Goal: Communication & Community: Answer question/provide support

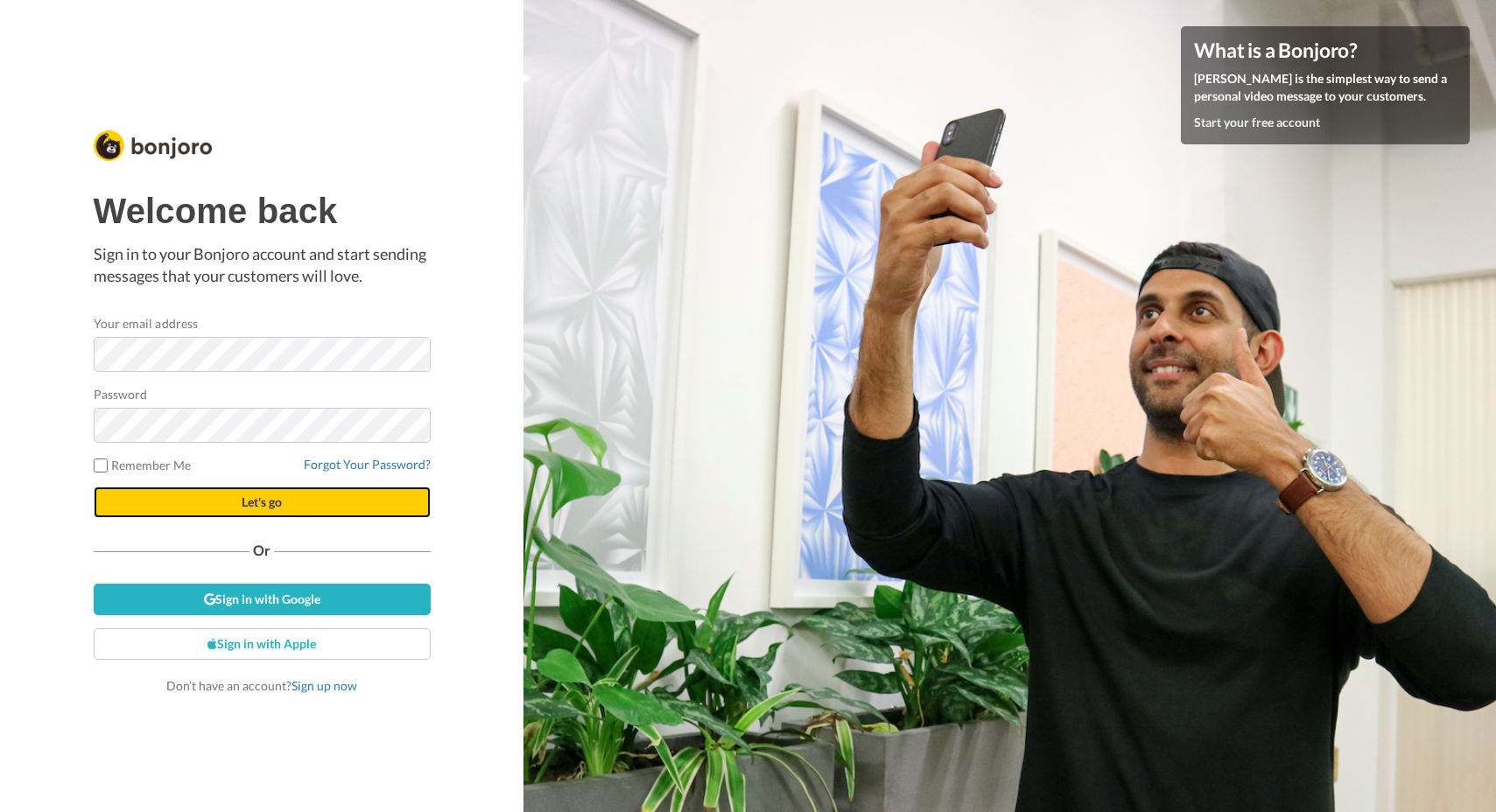
click at [249, 502] on span "Let's go" at bounding box center [261, 501] width 40 height 15
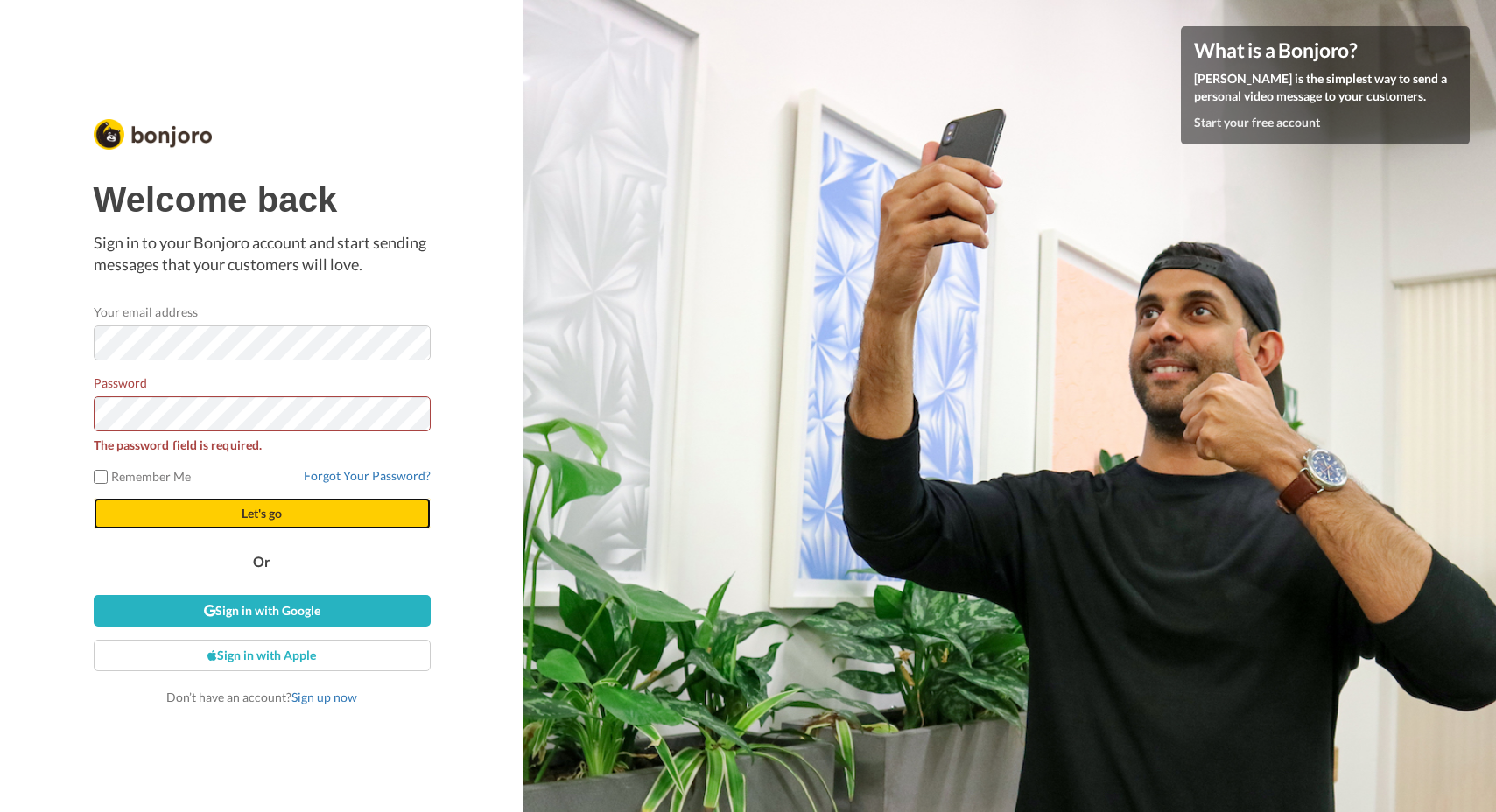
click at [267, 510] on span "Let's go" at bounding box center [261, 513] width 40 height 15
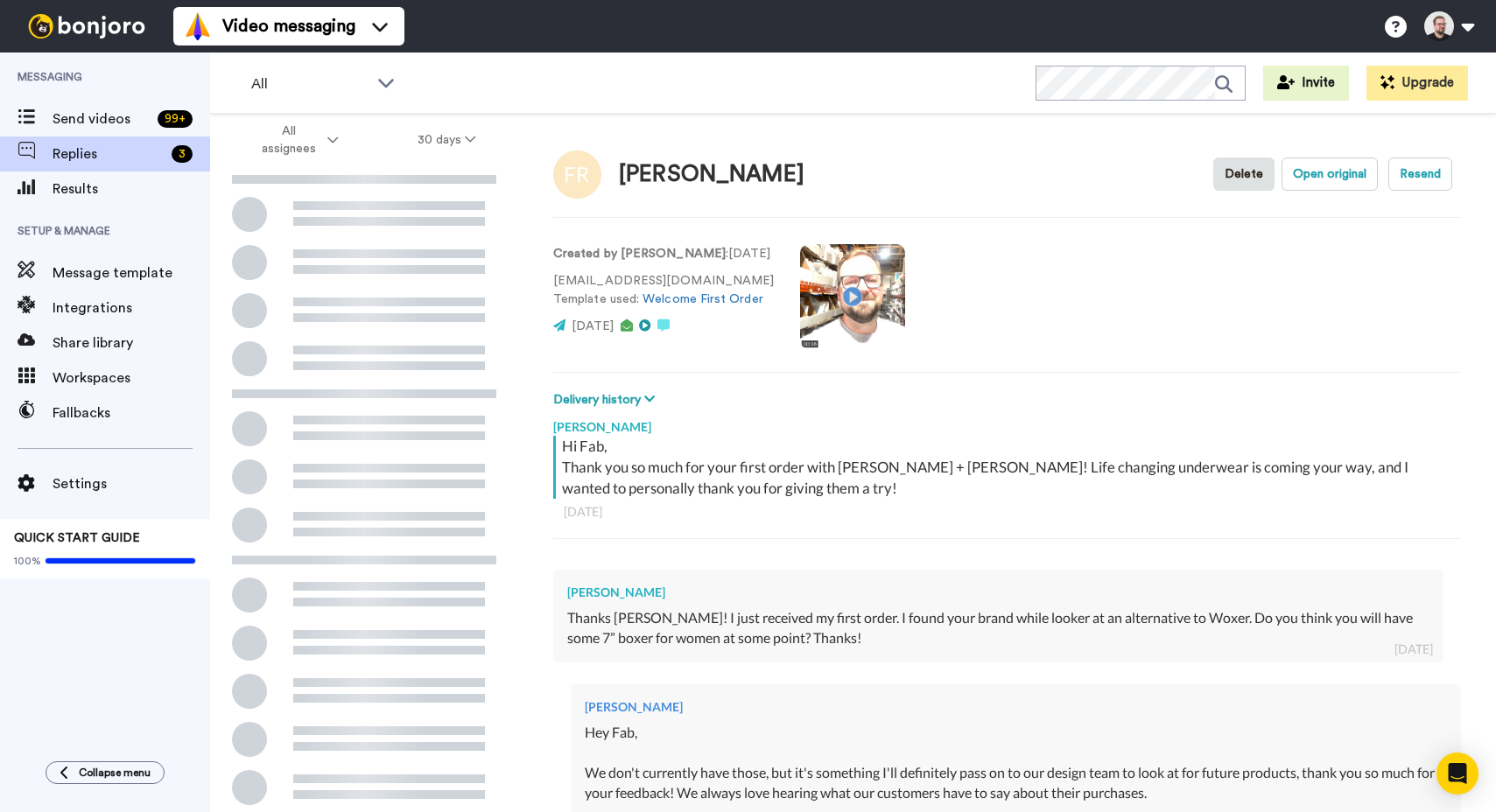
type textarea "x"
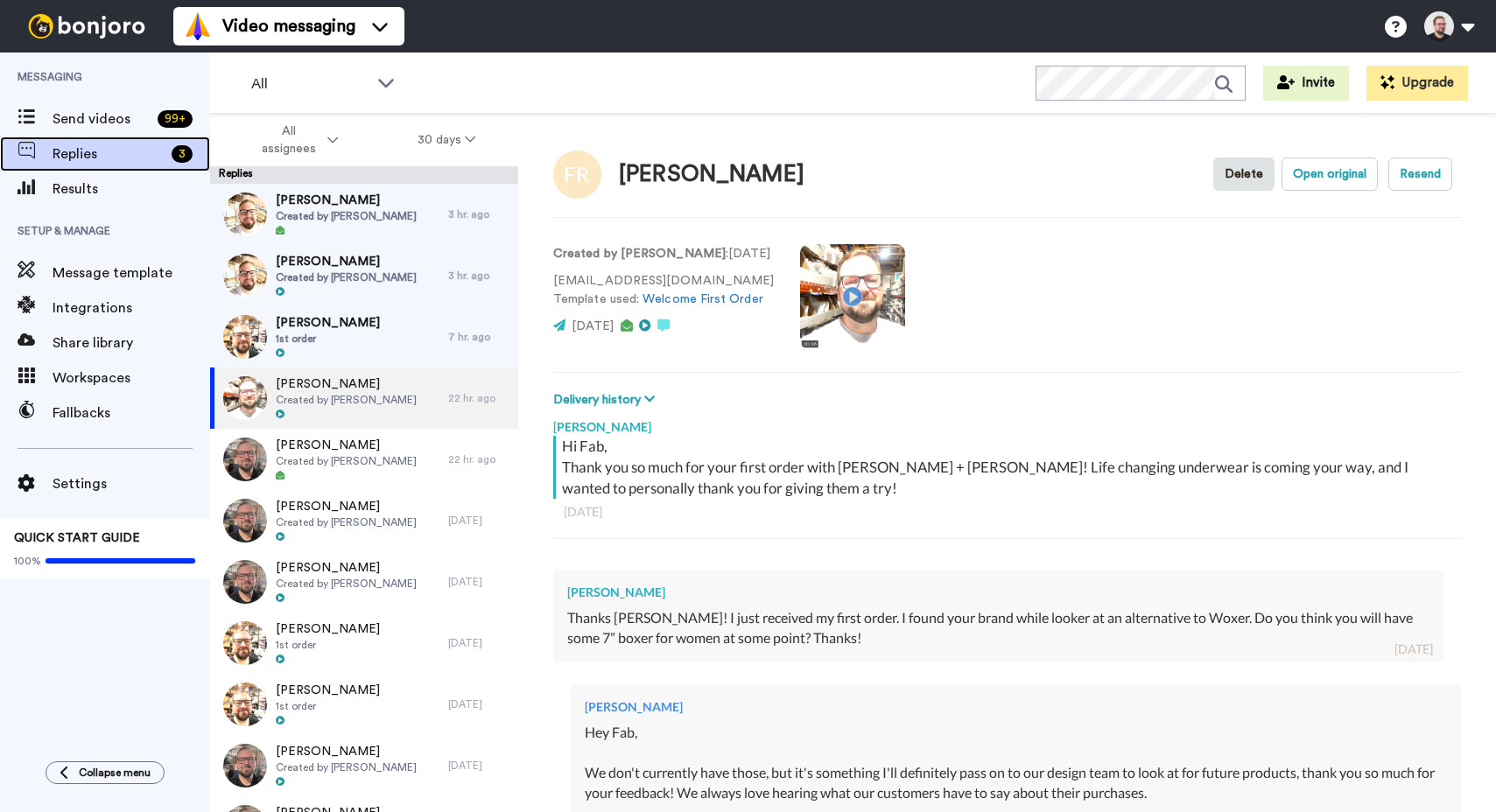
click at [102, 158] on span "Replies" at bounding box center [108, 154] width 112 height 21
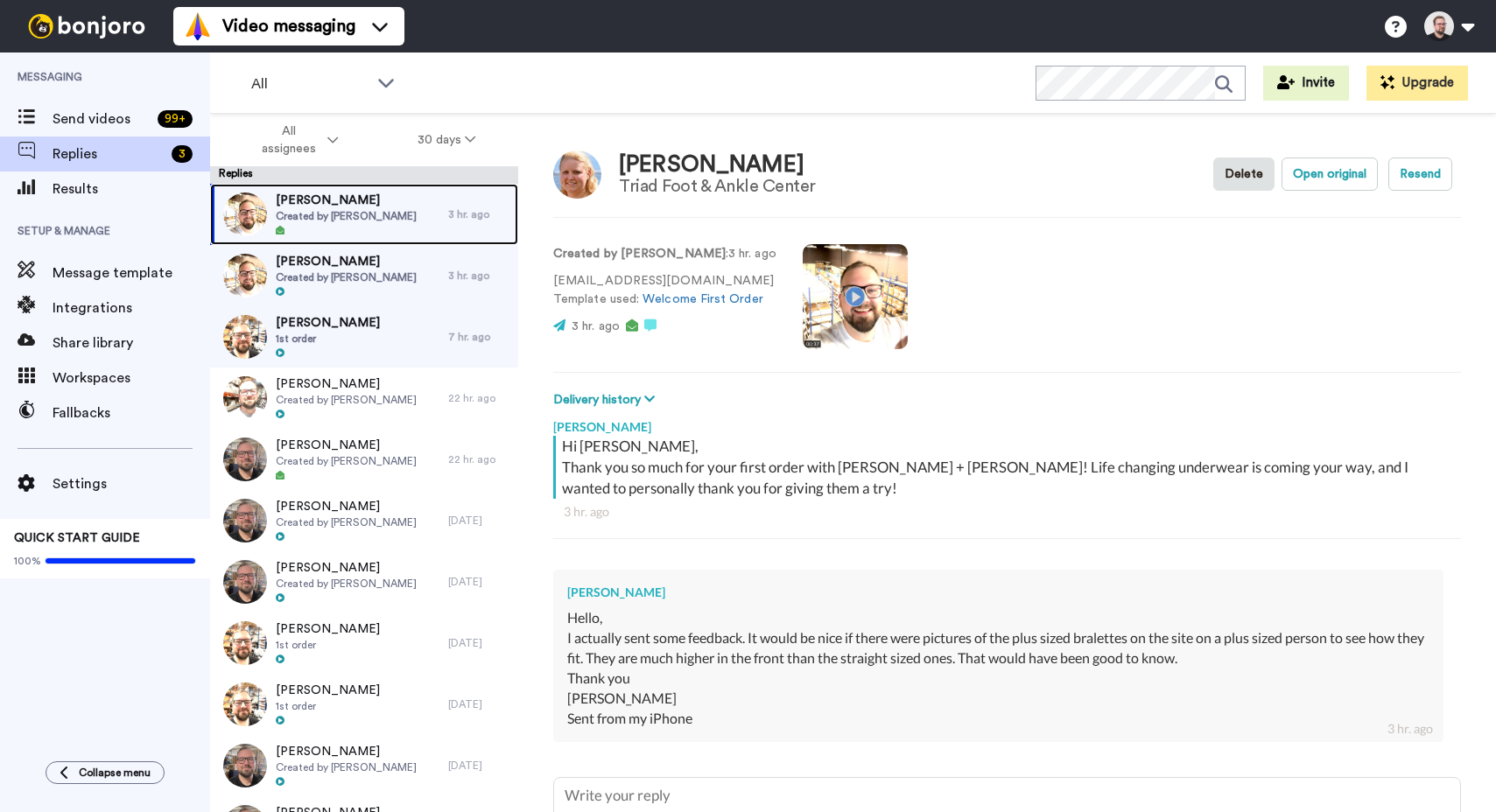
click at [334, 208] on span "[PERSON_NAME]" at bounding box center [346, 200] width 141 height 17
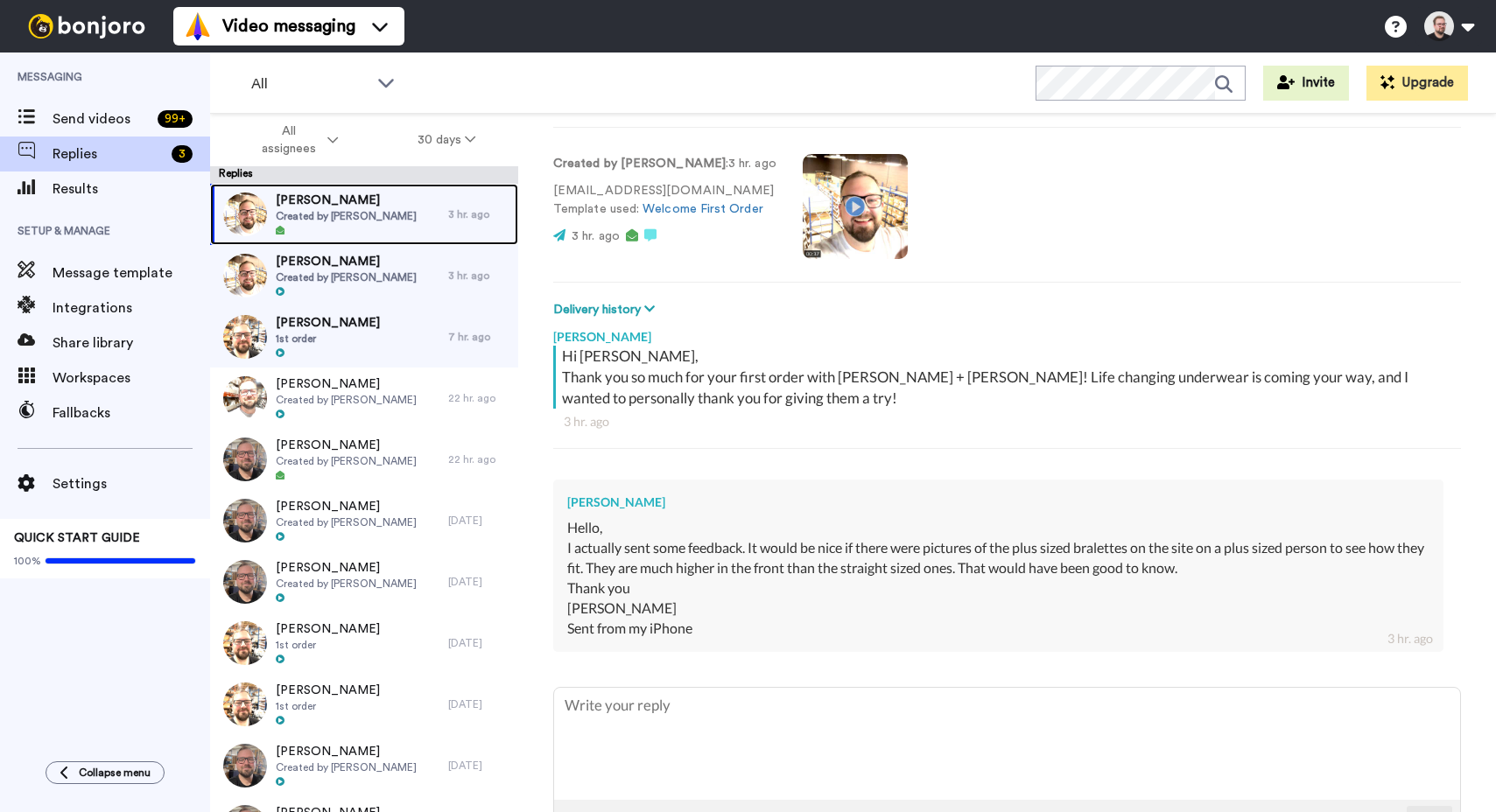
scroll to position [152, 0]
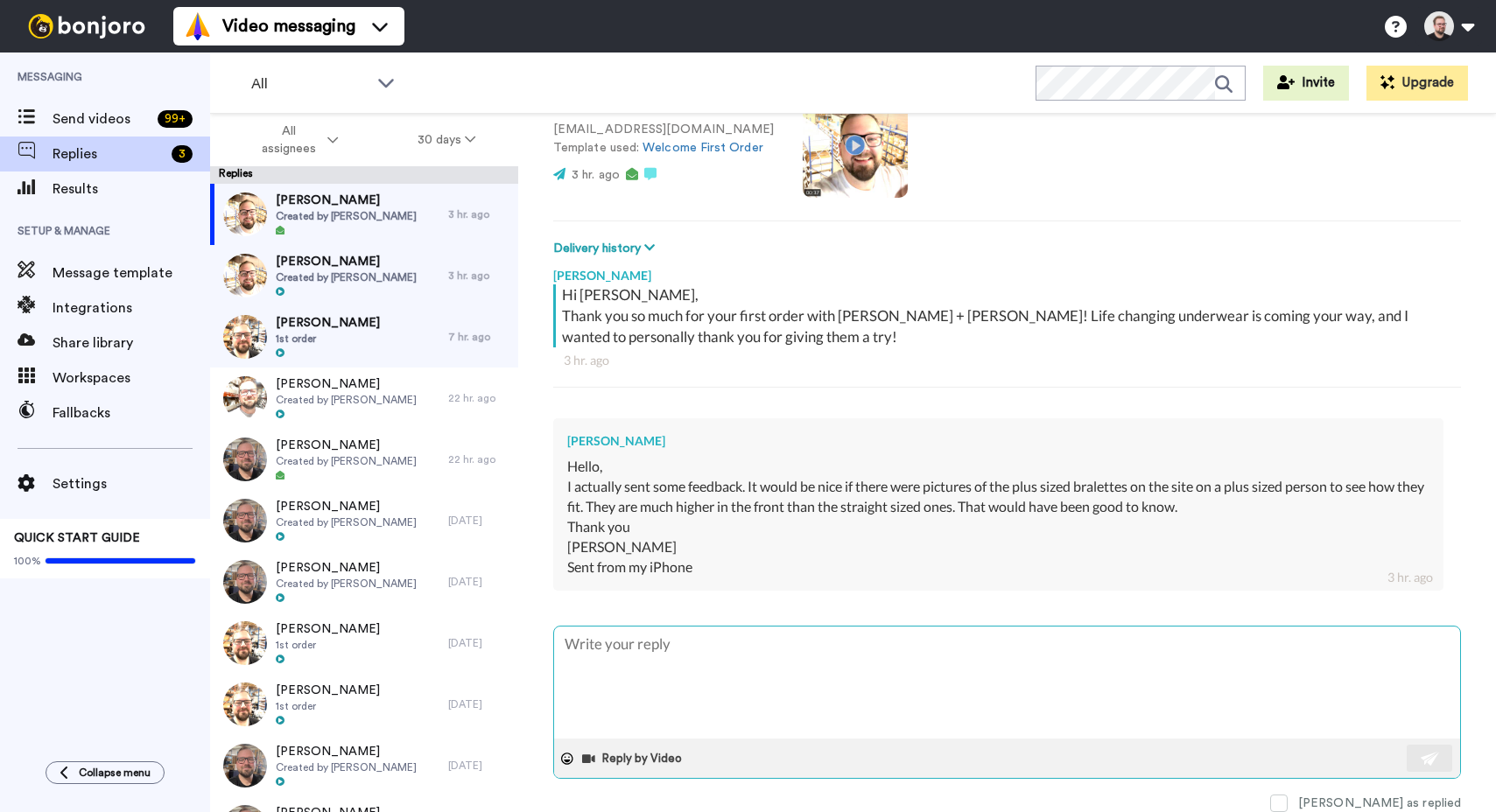
click at [761, 644] on textarea at bounding box center [1006, 682] width 906 height 112
type textarea "x"
type textarea "H"
type textarea "x"
type textarea "Hi"
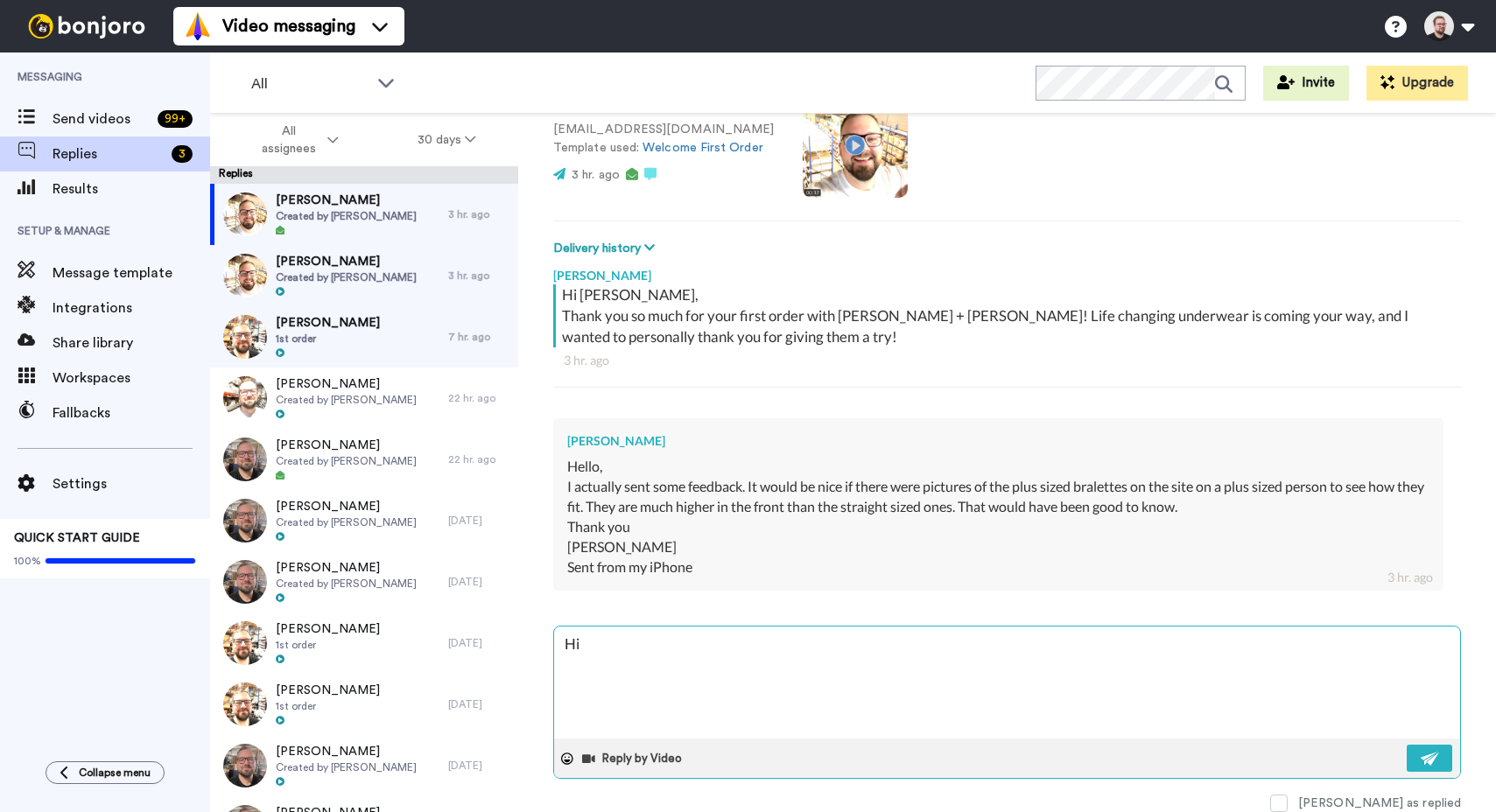
type textarea "x"
type textarea "Hi"
type textarea "x"
type textarea "Hi R"
type textarea "x"
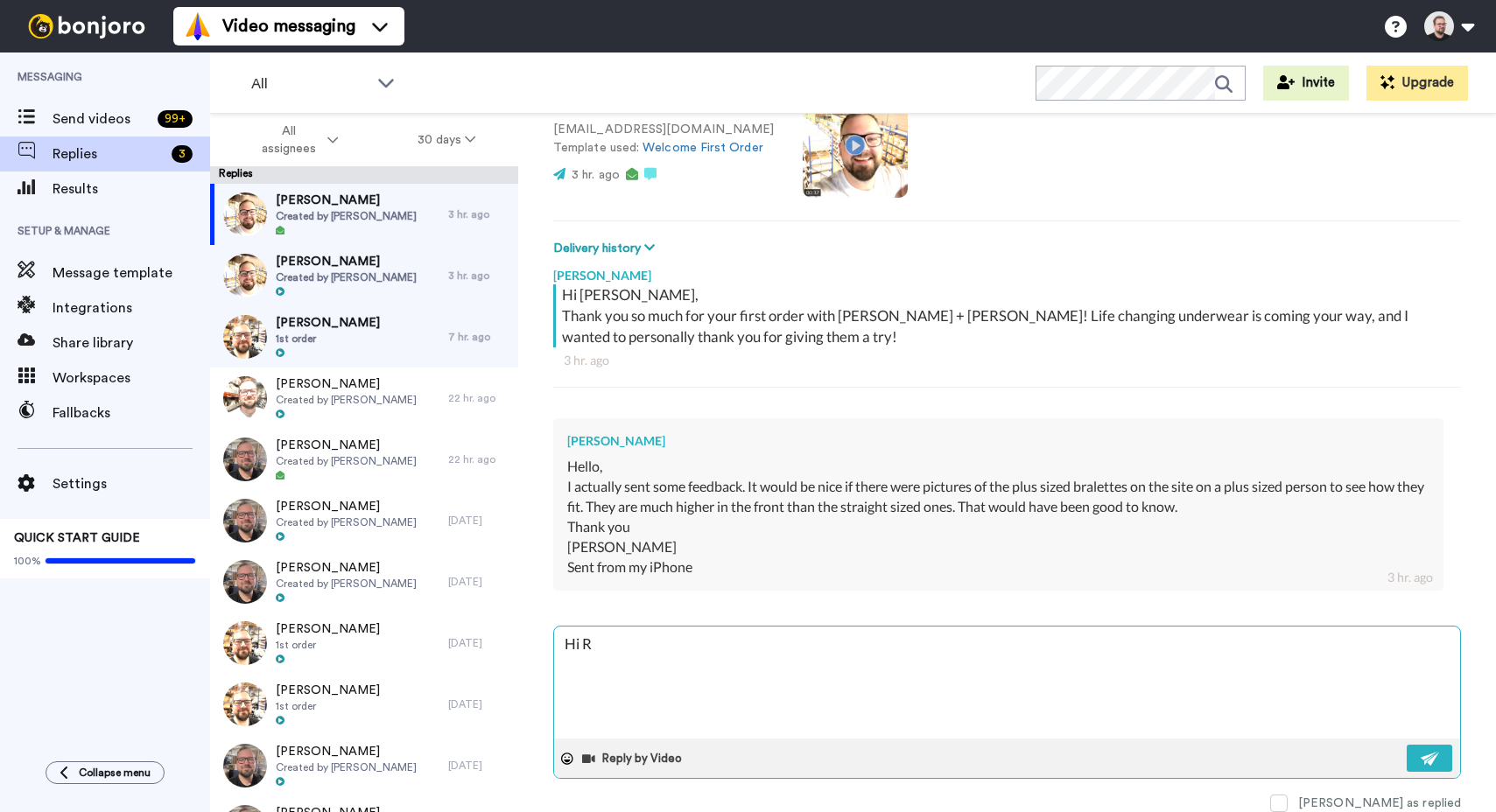
type textarea "Hi Re"
type textarea "x"
type textarea "Hi Reb"
type textarea "x"
type textarea "Hi Rebe"
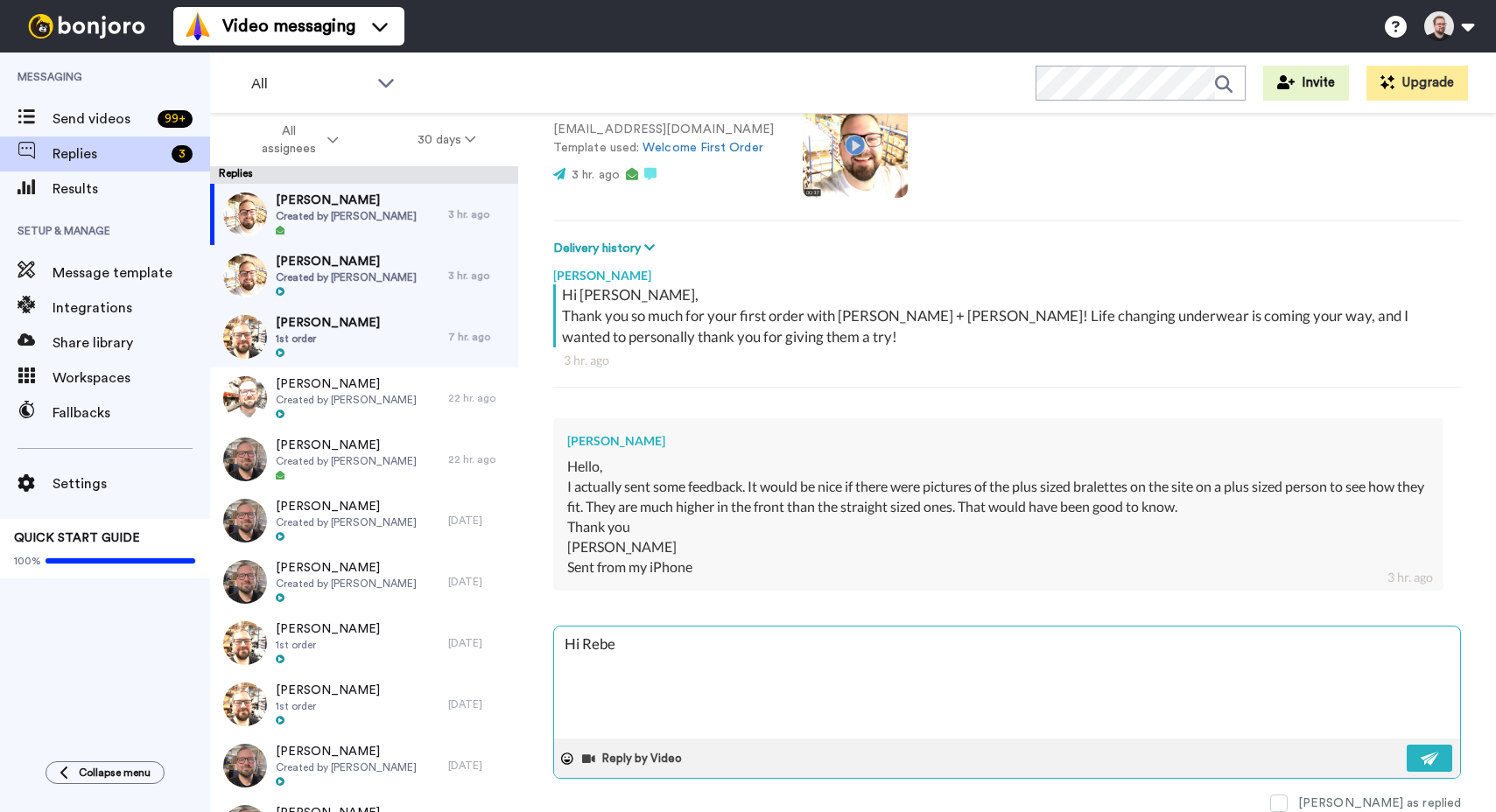
type textarea "x"
type textarea "Hi Rebec"
type textarea "x"
type textarea "Hi Rebecc"
type textarea "x"
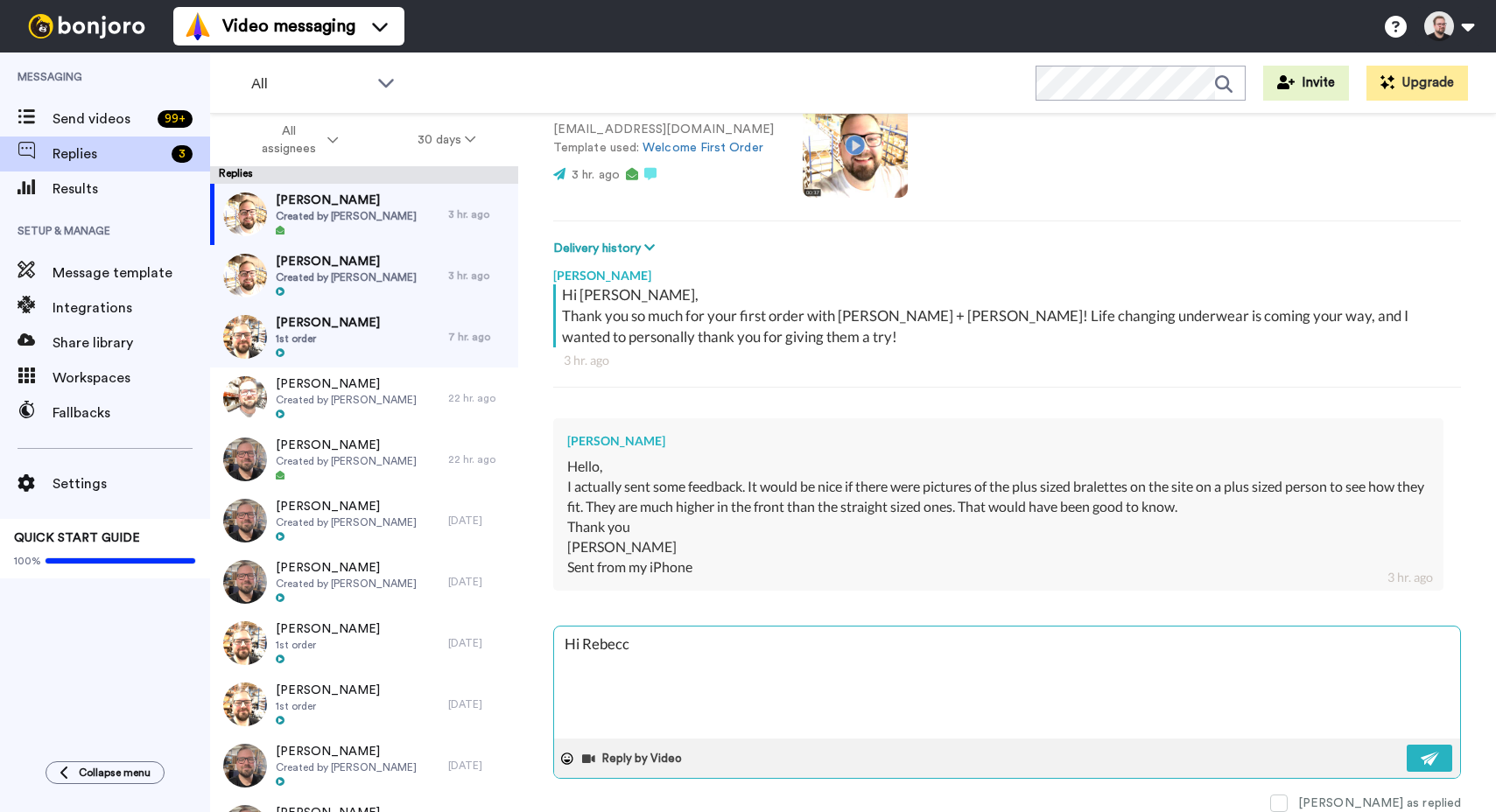
type textarea "Hi Rebecca"
type textarea "x"
type textarea "Hi Rebecca,"
type textarea "x"
type textarea "Hi Rebecca,"
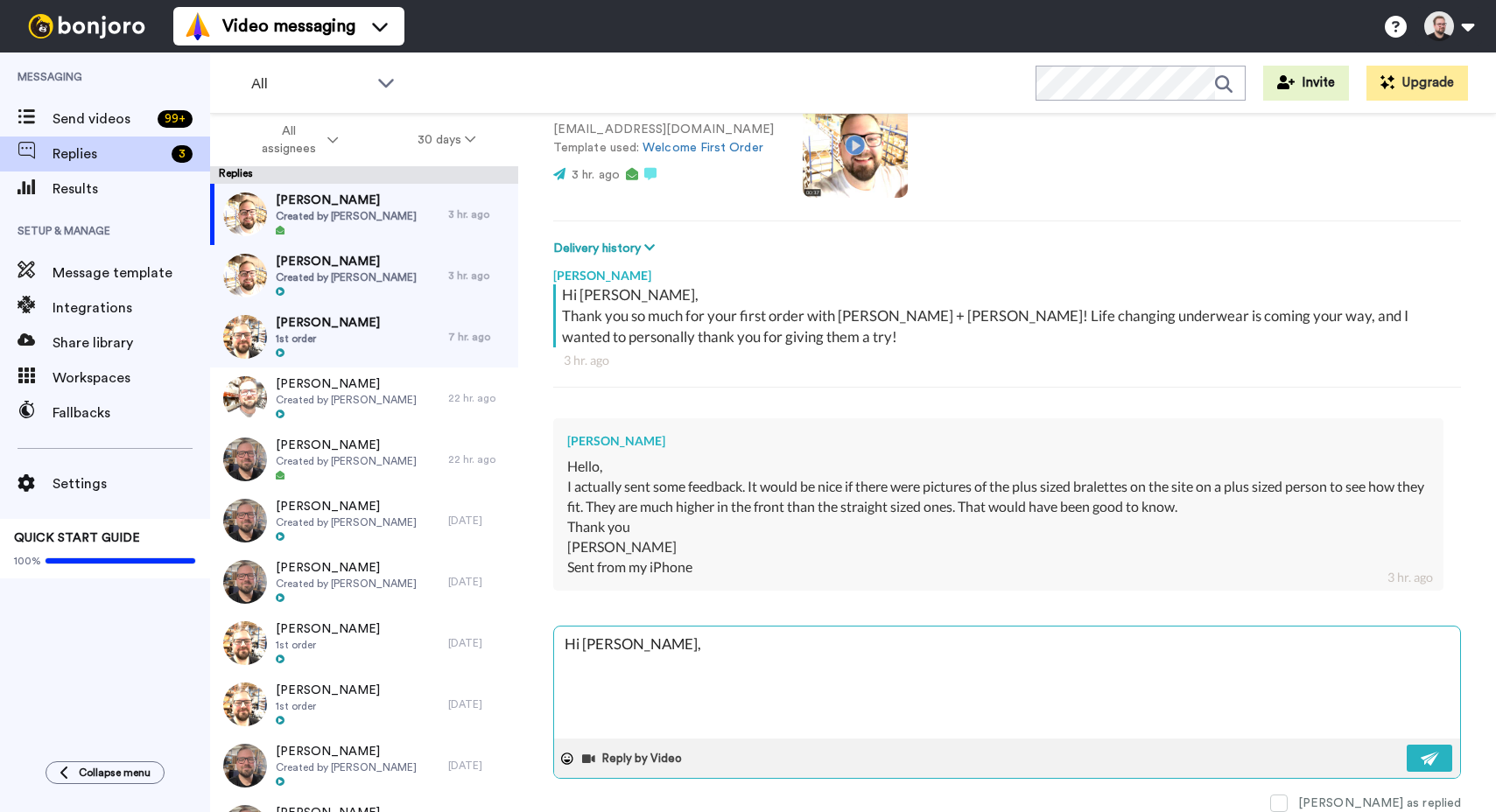
type textarea "x"
type textarea "Hi Rebecca,"
type textarea "x"
type textarea "Hi Rebecca,"
type textarea "x"
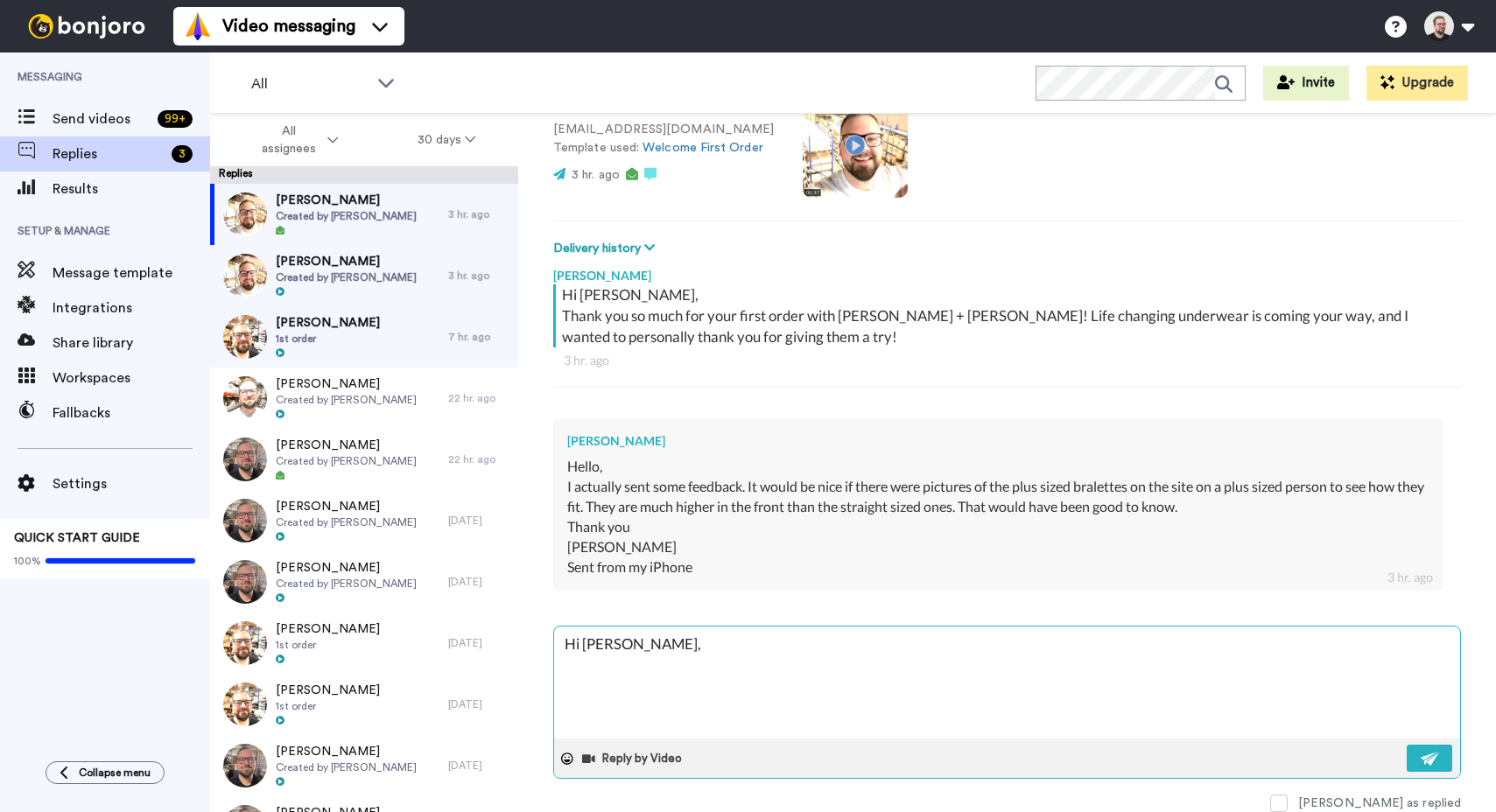
type textarea "Hi Rebecca, T"
type textarea "x"
type textarea "Hi Rebecca, Th"
type textarea "x"
type textarea "Hi Rebecca, Tha"
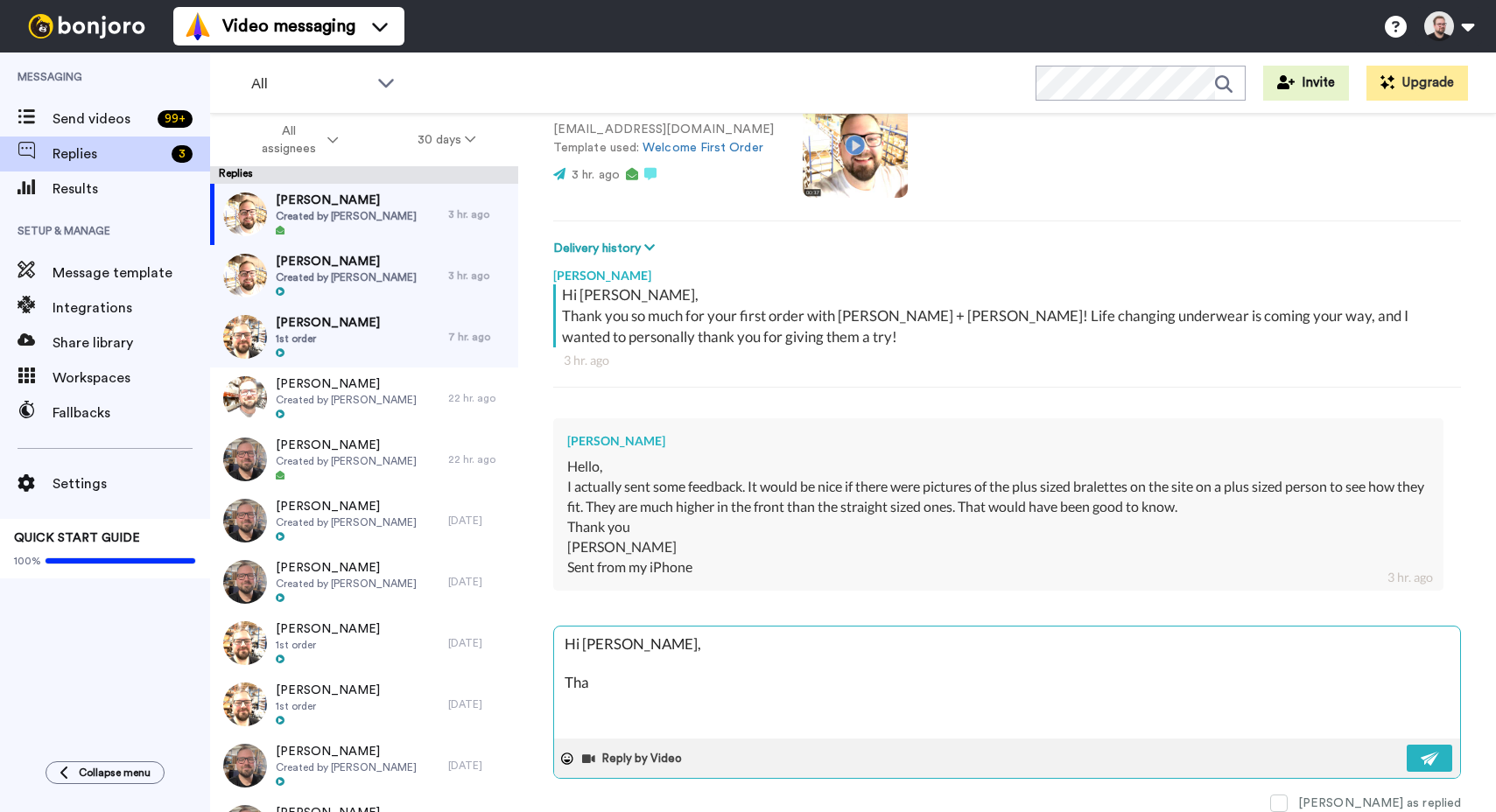
type textarea "x"
type textarea "Hi Rebecca, Than"
type textarea "x"
type textarea "Hi Rebecca, Thank"
type textarea "x"
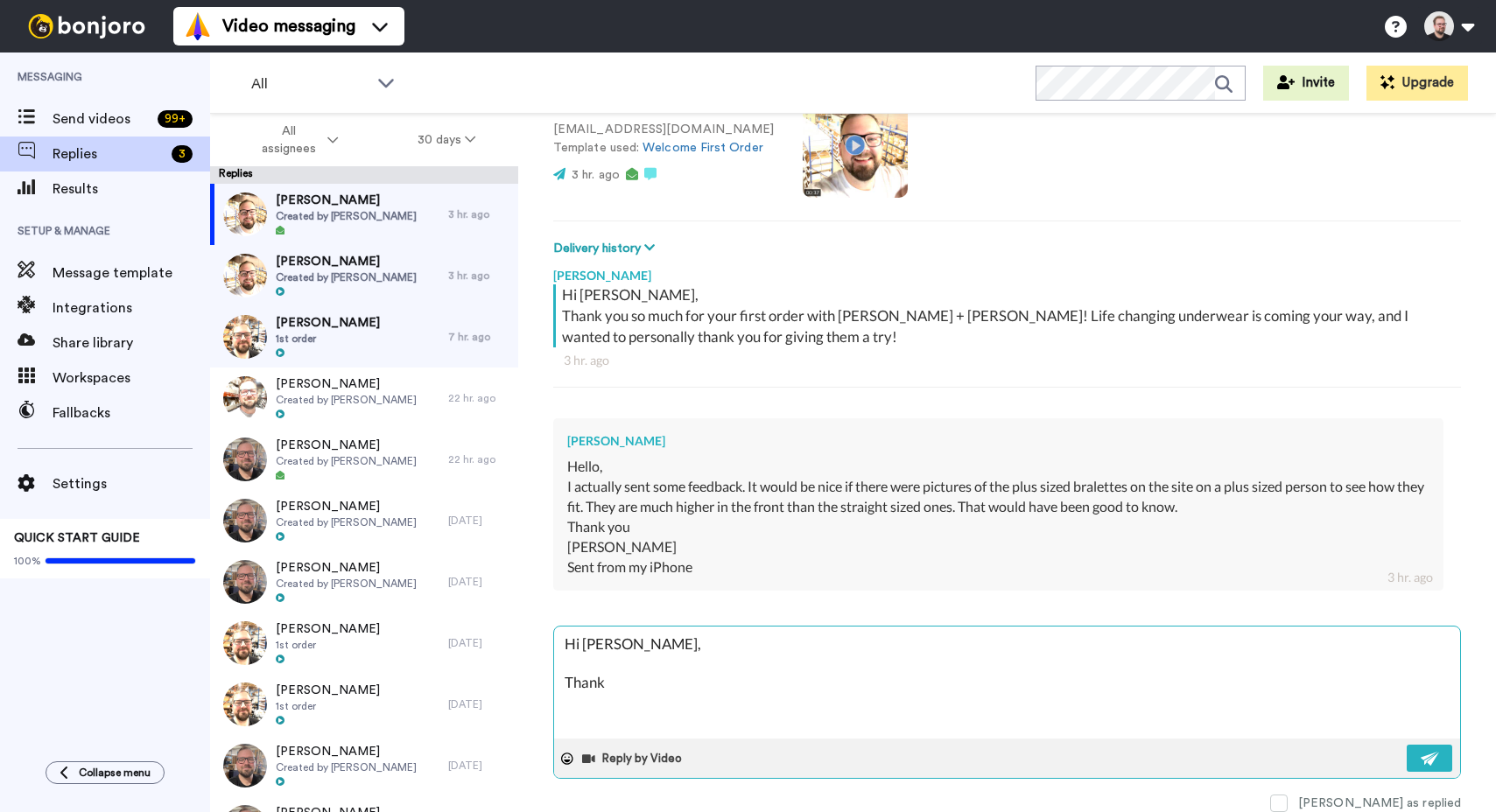
type textarea "Hi Rebecca, Thank"
type textarea "x"
type textarea "Hi Rebecca, Thank y"
type textarea "x"
type textarea "Hi Rebecca, Thank you"
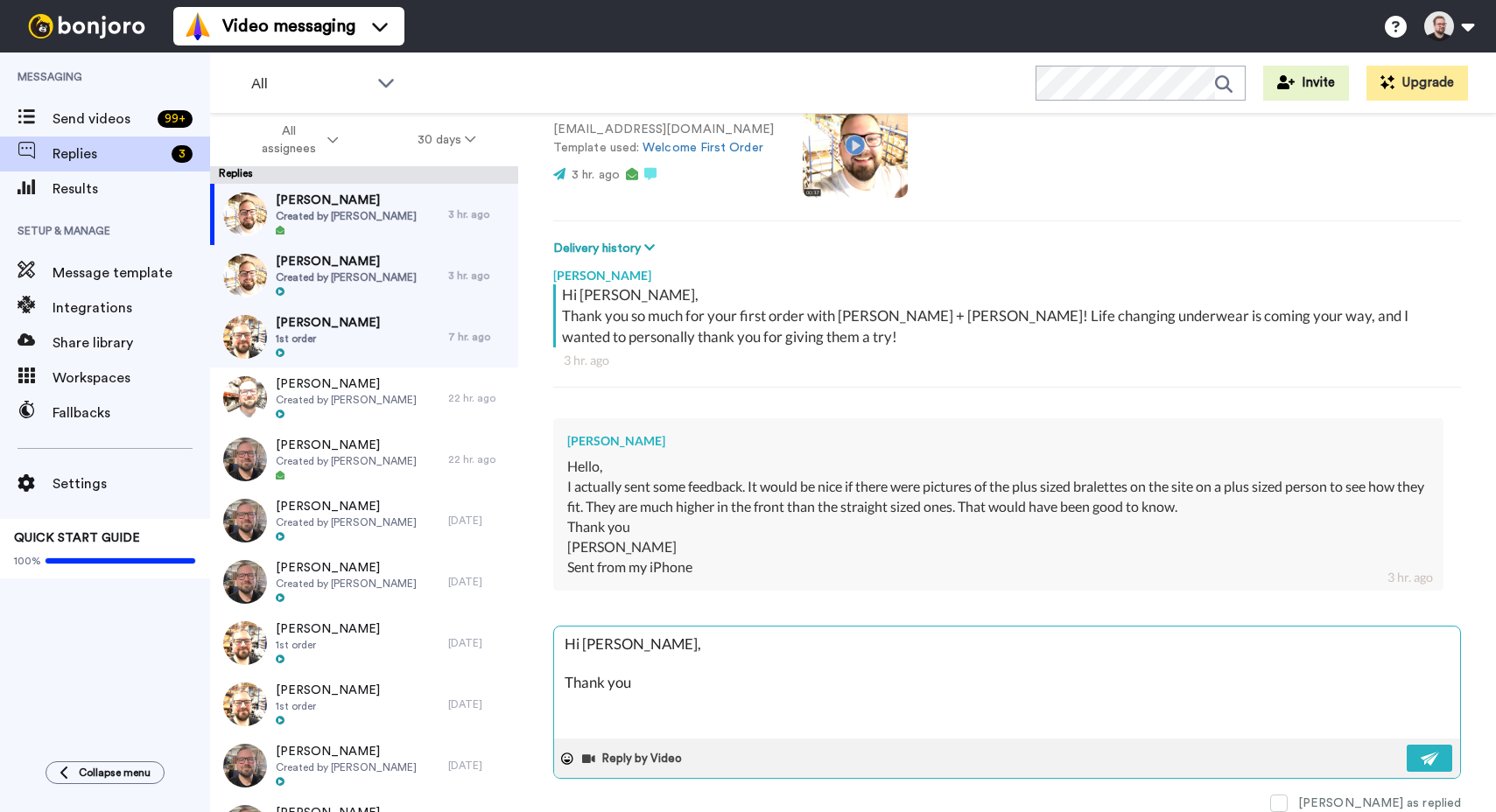
type textarea "x"
type textarea "Hi Rebecca, Thank you s"
type textarea "x"
type textarea "Hi Rebecca, Thank you so"
type textarea "x"
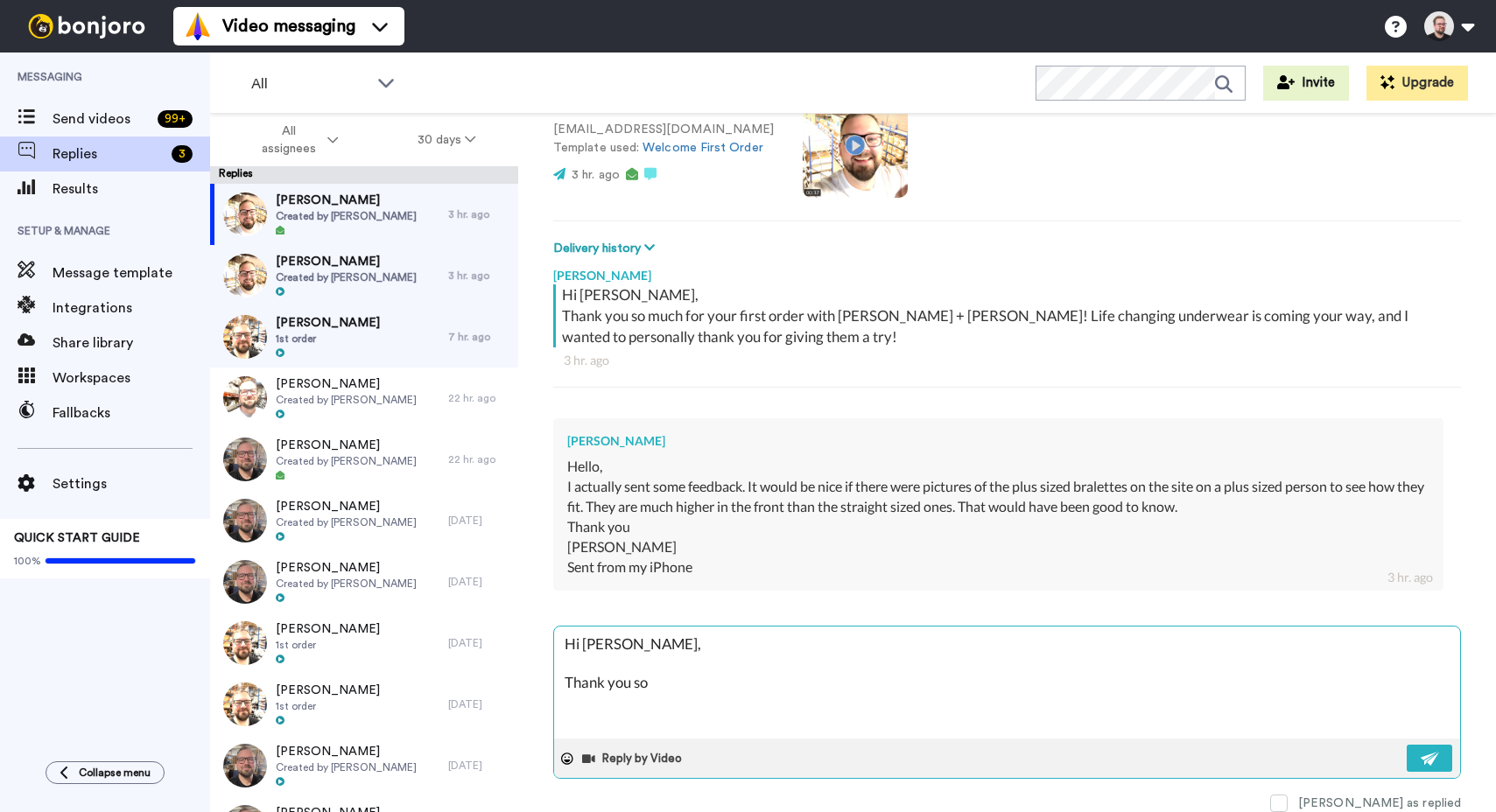
type textarea "Hi Rebecca, Thank you so"
type textarea "x"
type textarea "Hi Rebecca, Thank you so m"
type textarea "x"
type textarea "Hi Rebecca, Thank you so mu"
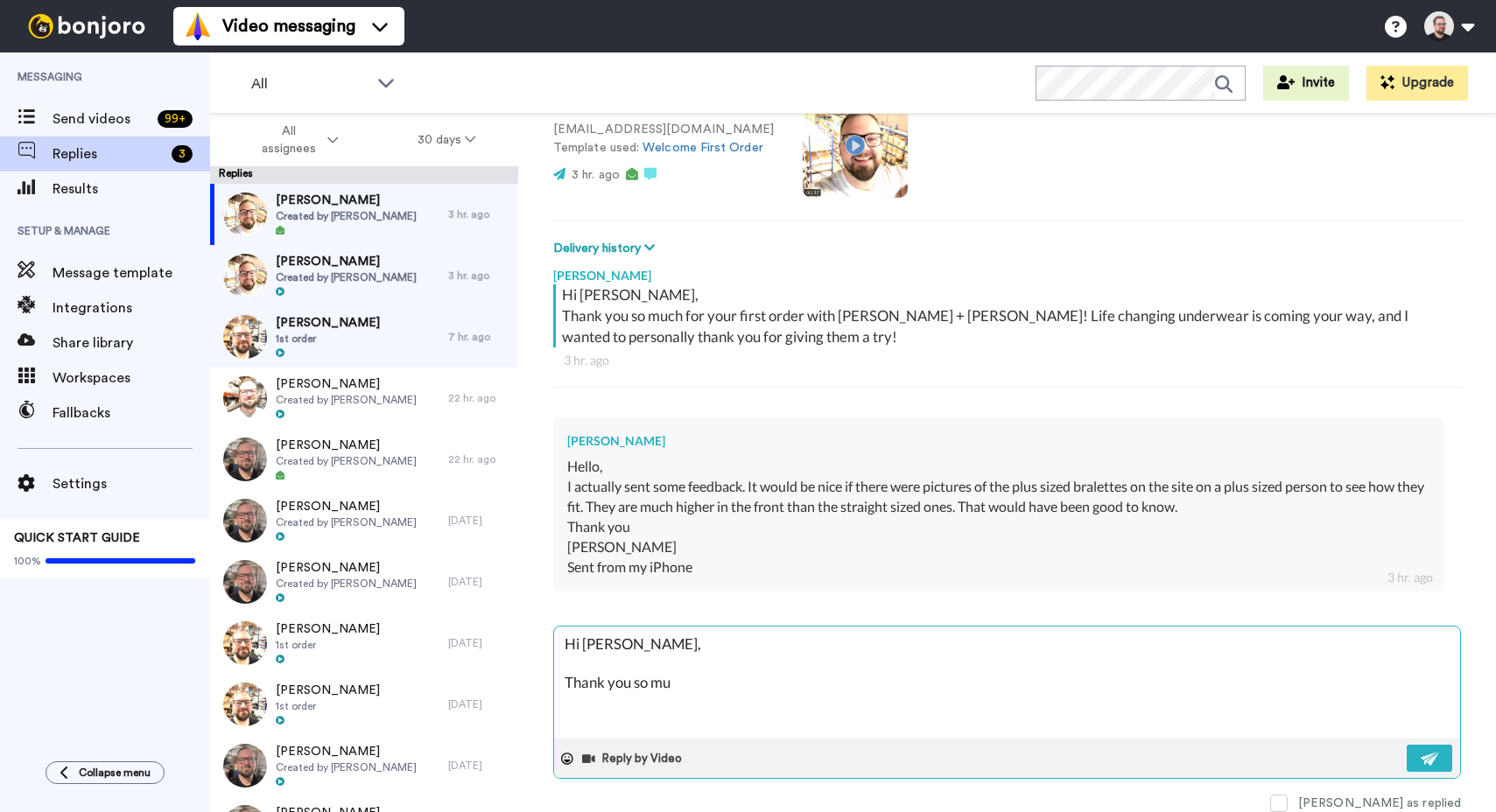
type textarea "x"
type textarea "Hi Rebecca, Thank you so muc"
type textarea "x"
type textarea "Hi Rebecca, Thank you so much"
type textarea "x"
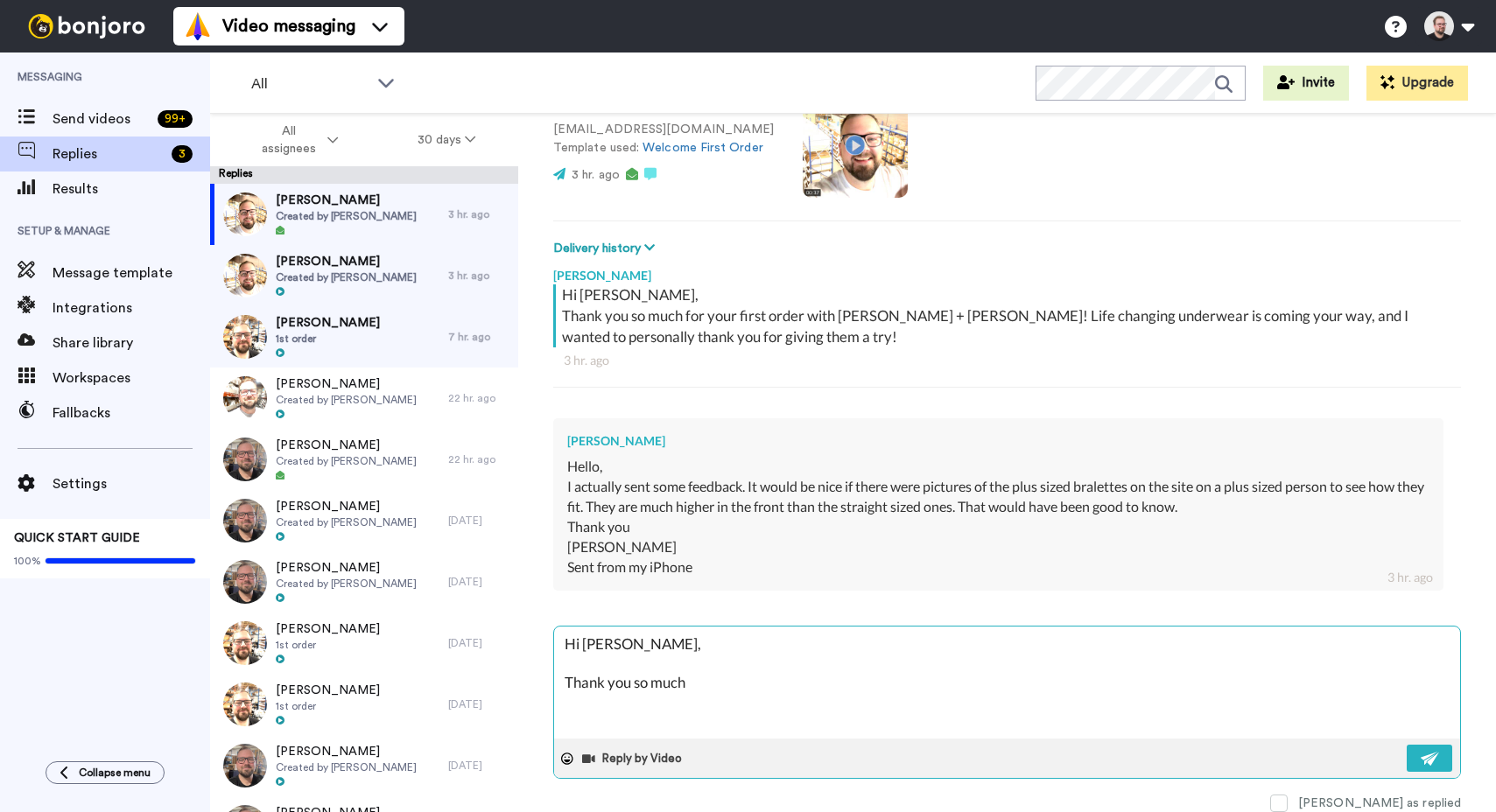
type textarea "Hi Rebecca, Thank you so much f"
type textarea "x"
type textarea "Hi Rebecca, Thank you so much fo"
type textarea "x"
type textarea "Hi Rebecca, Thank you so much for"
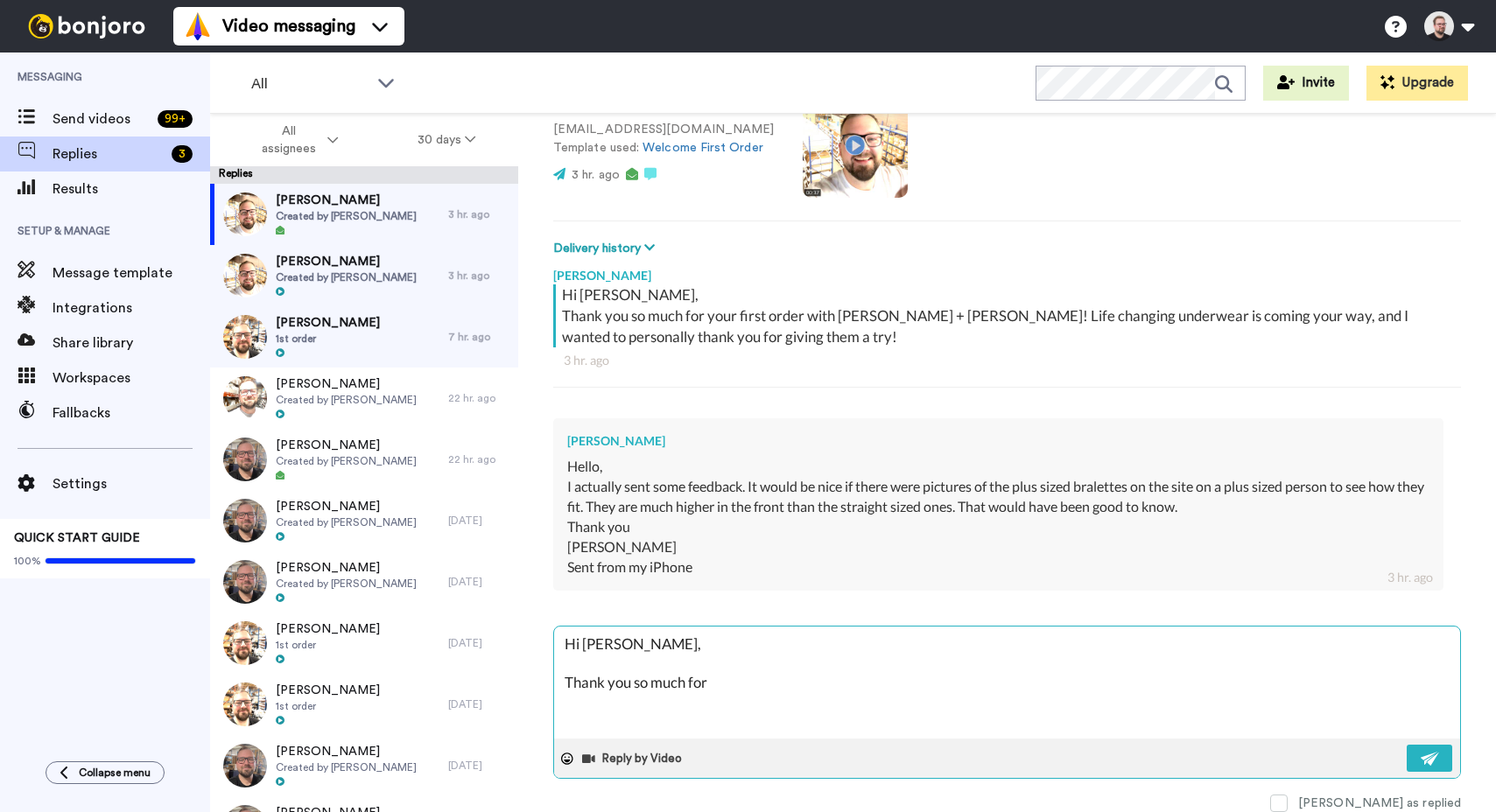
type textarea "x"
type textarea "Hi Rebecca, Thank you so much for y"
type textarea "x"
type textarea "Hi Rebecca, Thank you so much for yo"
type textarea "x"
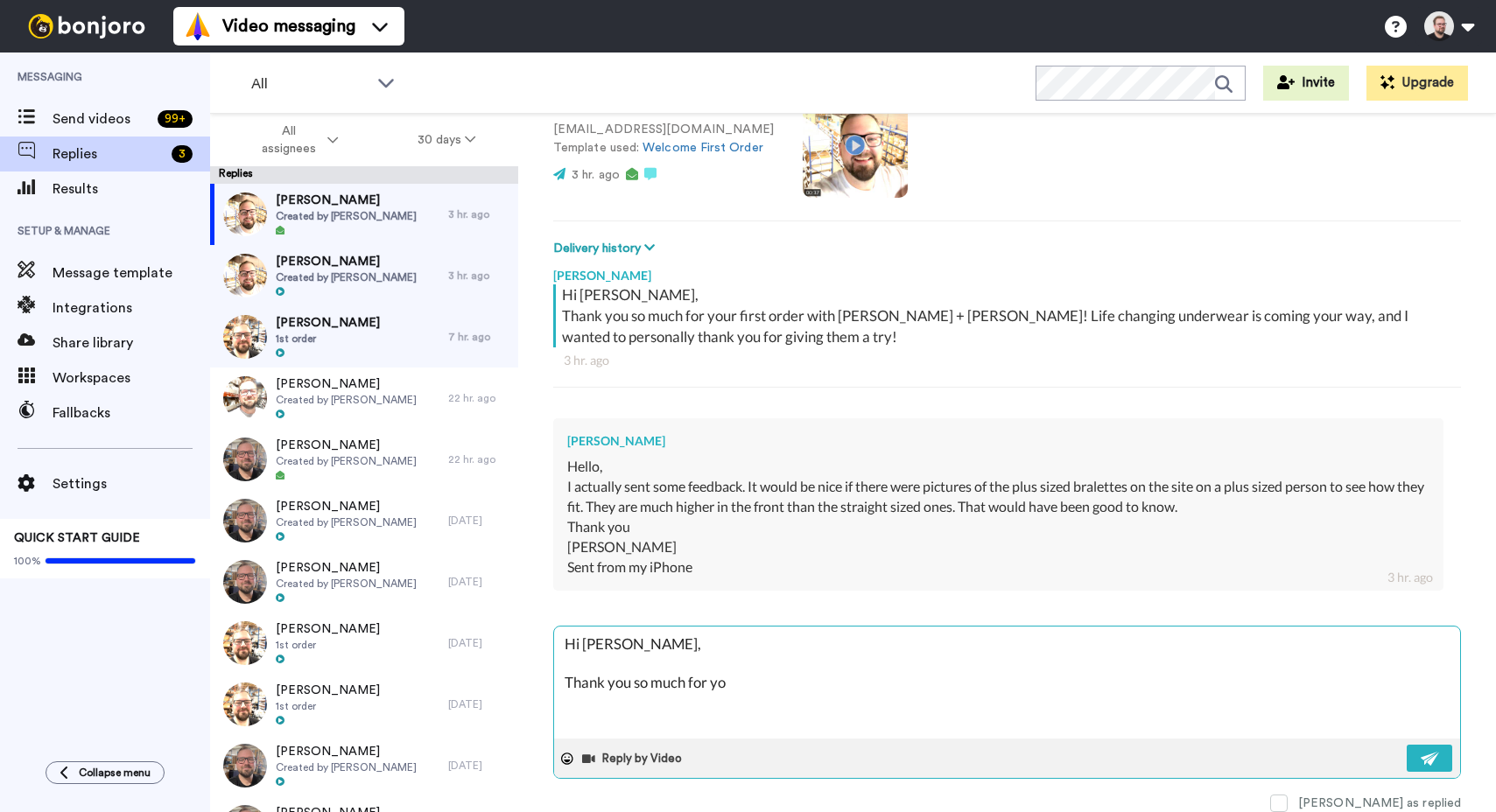
type textarea "Hi Rebecca, Thank you so much for you"
type textarea "x"
type textarea "Hi Rebecca, Thank you so much for your"
type textarea "x"
type textarea "Hi Rebecca, Thank you so much for your"
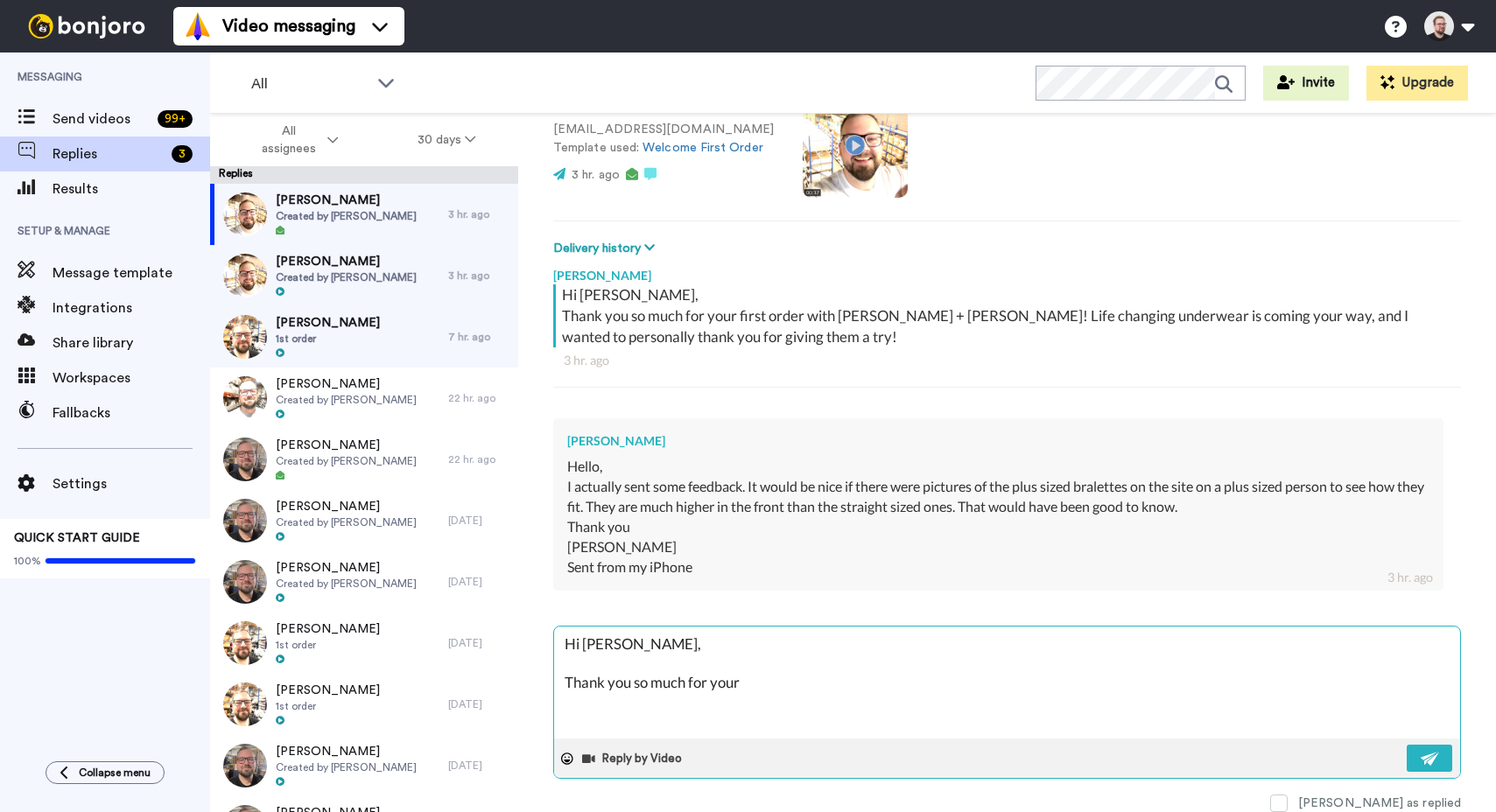
type textarea "x"
type textarea "Hi Rebecca, Thank you so much for your f"
type textarea "x"
type textarea "Hi Rebecca, Thank you so much for your fe"
type textarea "x"
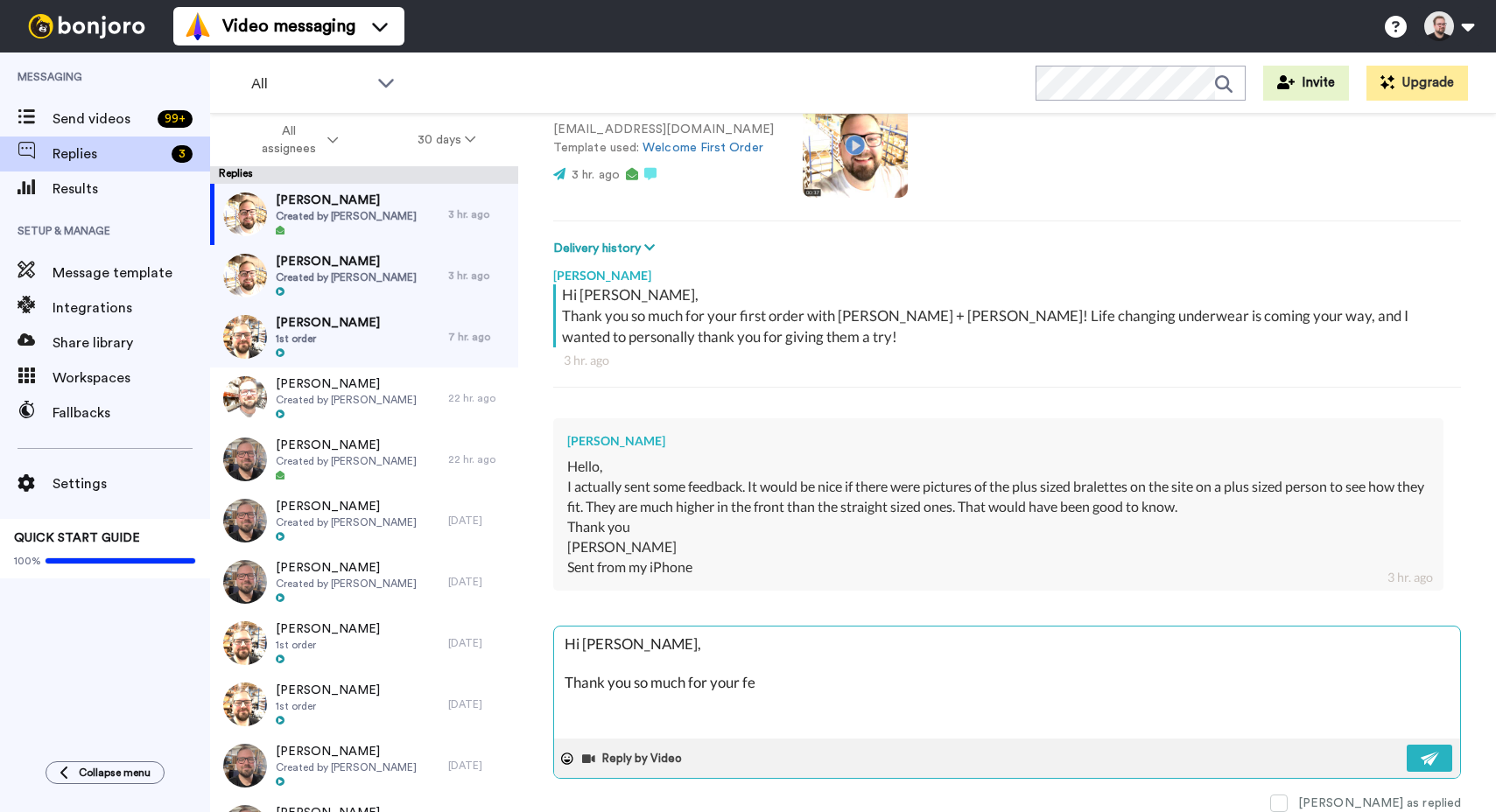
type textarea "Hi Rebecca, Thank you so much for your fee"
type textarea "x"
type textarea "Hi Rebecca, Thank you so much for your feed"
type textarea "x"
type textarea "Hi Rebecca, Thank you so much for your feedb"
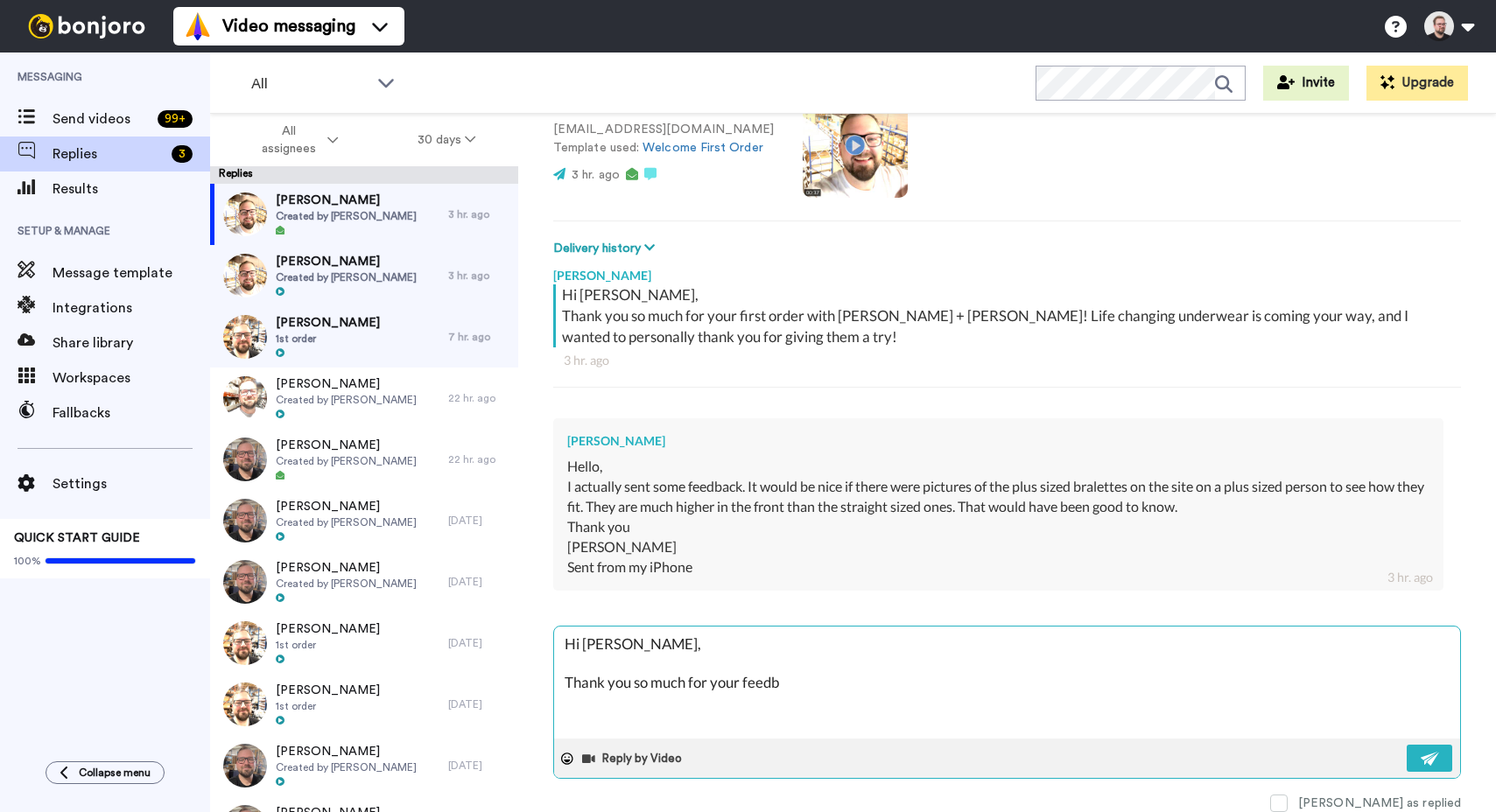
type textarea "x"
type textarea "Hi Rebecca, Thank you so much for your feedba"
type textarea "x"
type textarea "Hi Rebecca, Thank you so much for your feedbac"
type textarea "x"
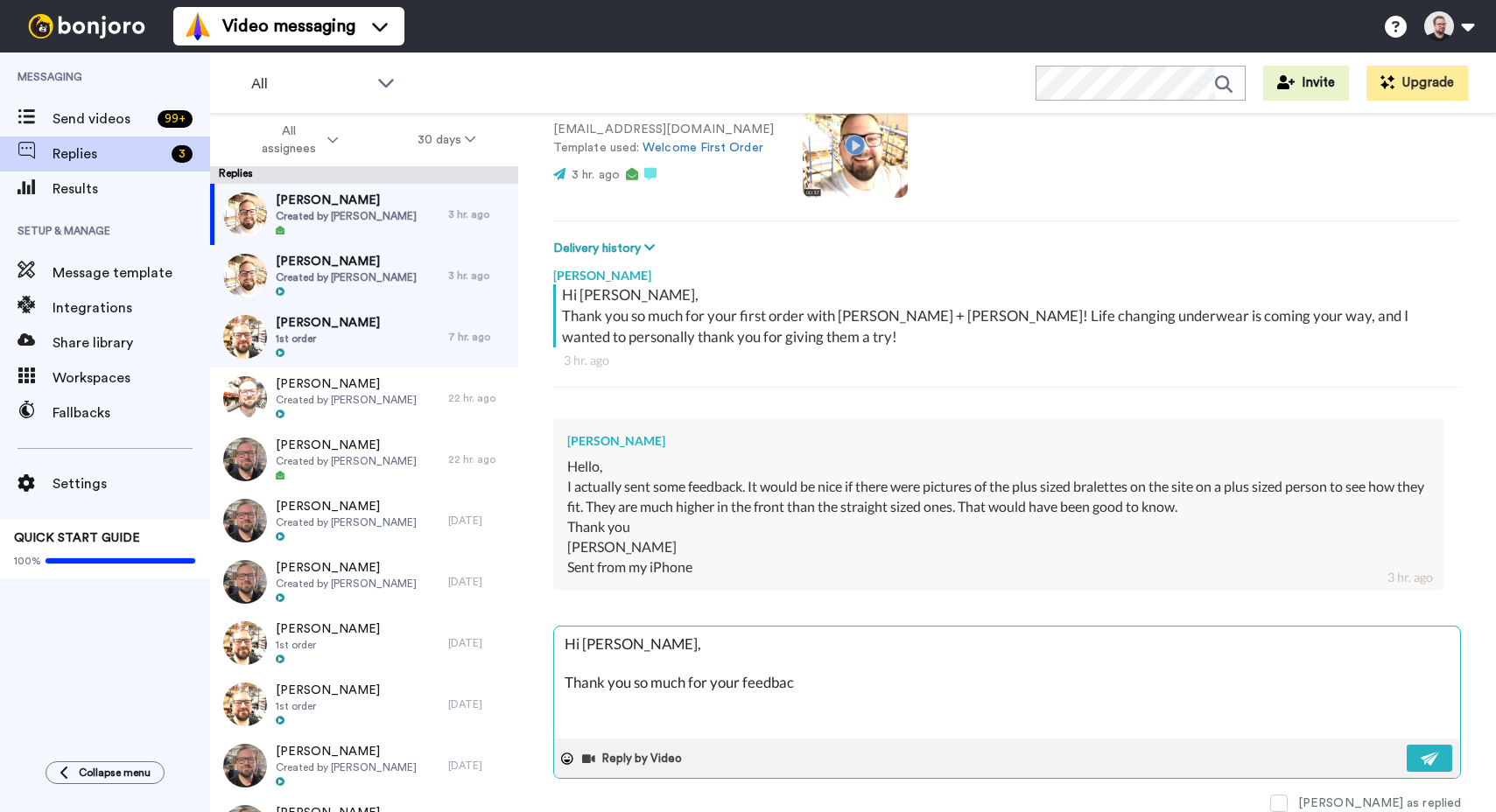
type textarea "Hi Rebecca, Thank you so much for your feedback"
type textarea "x"
type textarea "Hi Rebecca, Thank you so much for your feedback,"
type textarea "x"
type textarea "Hi Rebecca, Thank you so much for your feedback, w"
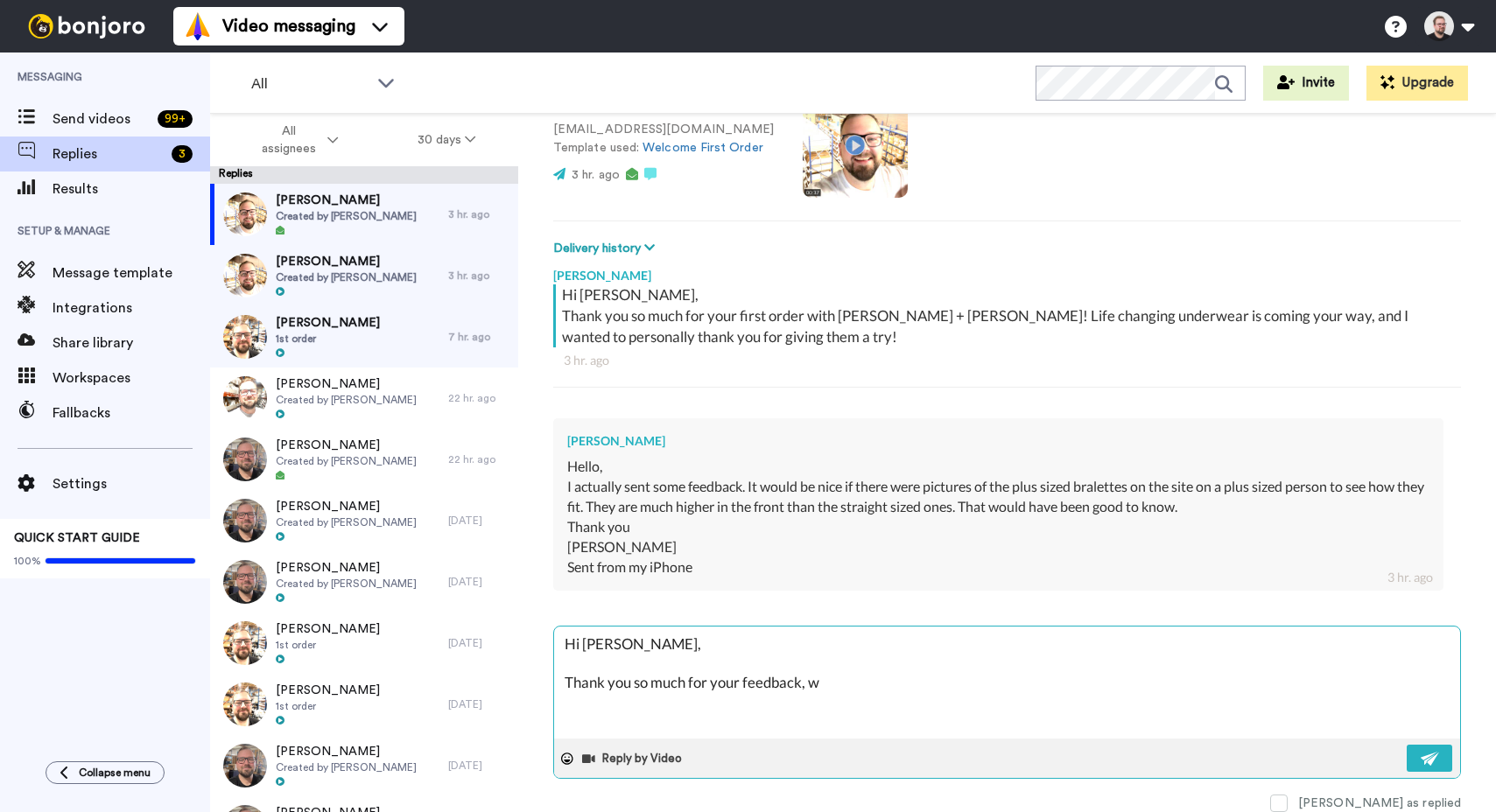
type textarea "x"
type textarea "Hi Rebecca, Thank you so much for your feedback, we"
type textarea "x"
type textarea "Hi Rebecca, Thank you so much for your feedback, we"
type textarea "x"
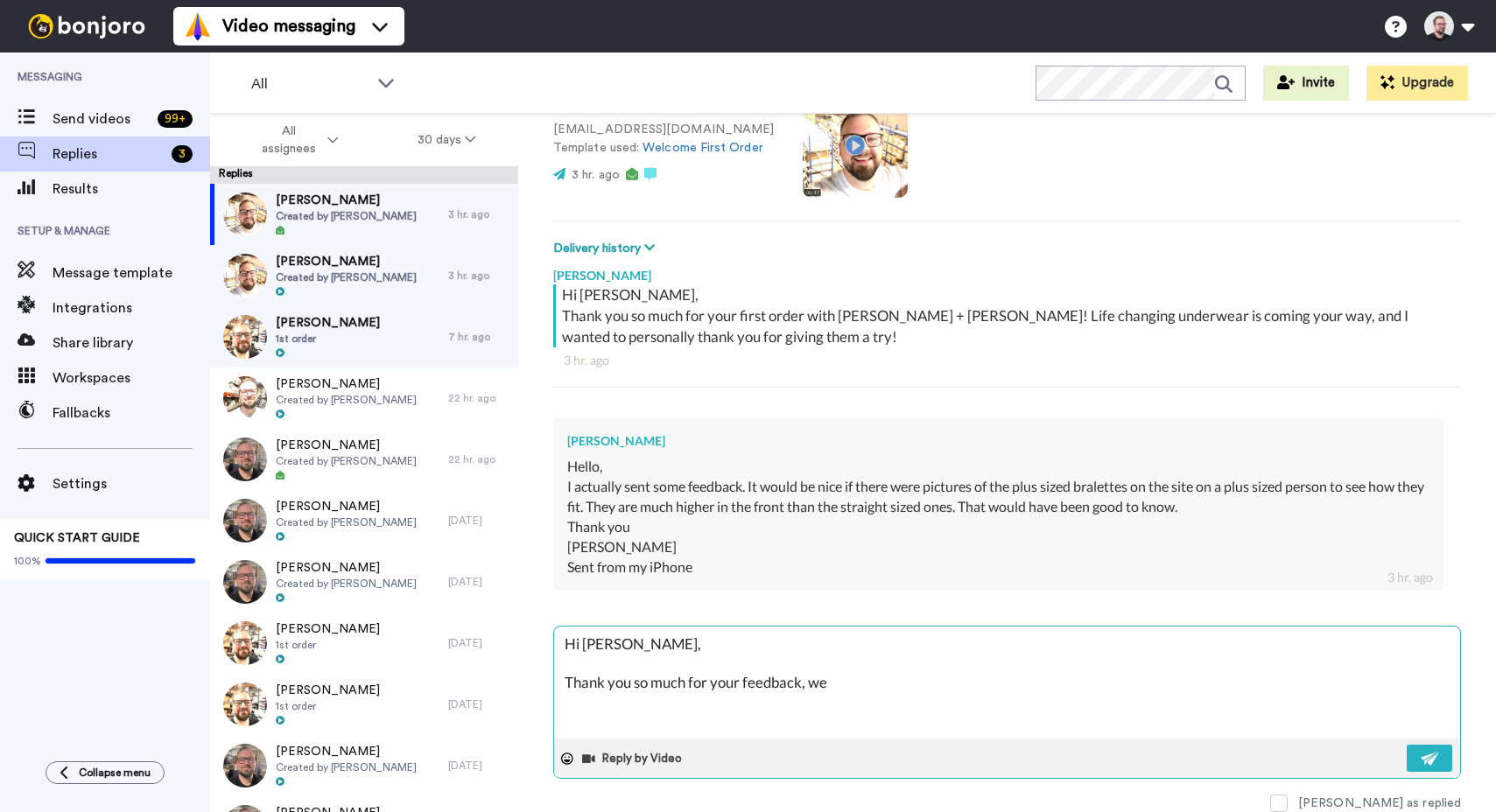
type textarea "Hi Rebecca, Thank you so much for your feedback, we r"
type textarea "x"
type textarea "Hi Rebecca, Thank you so much for your feedback, we re"
type textarea "x"
type textarea "Hi Rebecca, Thank you so much for your feedback, we rea"
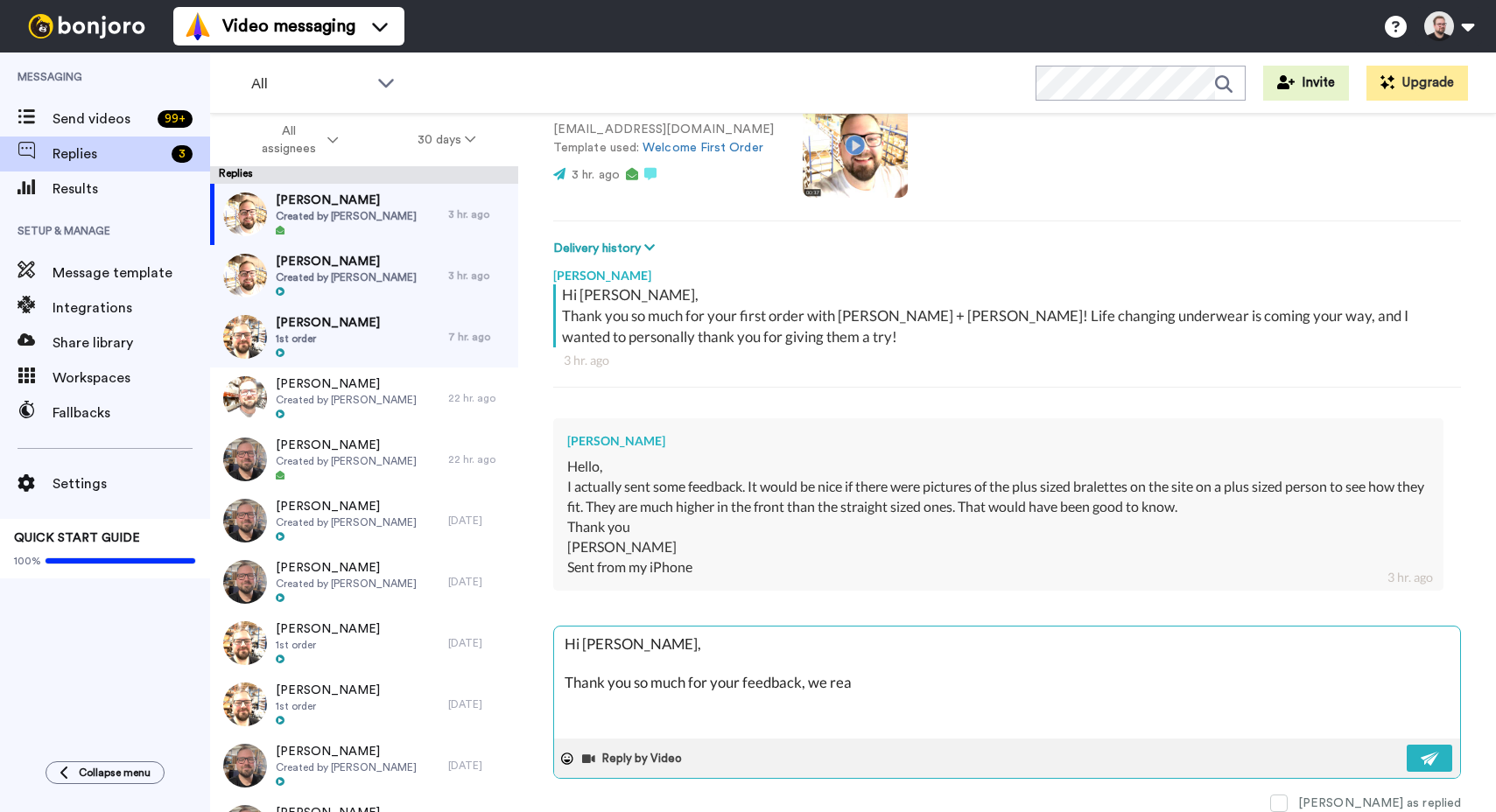
type textarea "x"
type textarea "Hi Rebecca, Thank you so much for your feedback, we real"
type textarea "x"
type textarea "Hi Rebecca, Thank you so much for your feedback, we reall"
type textarea "x"
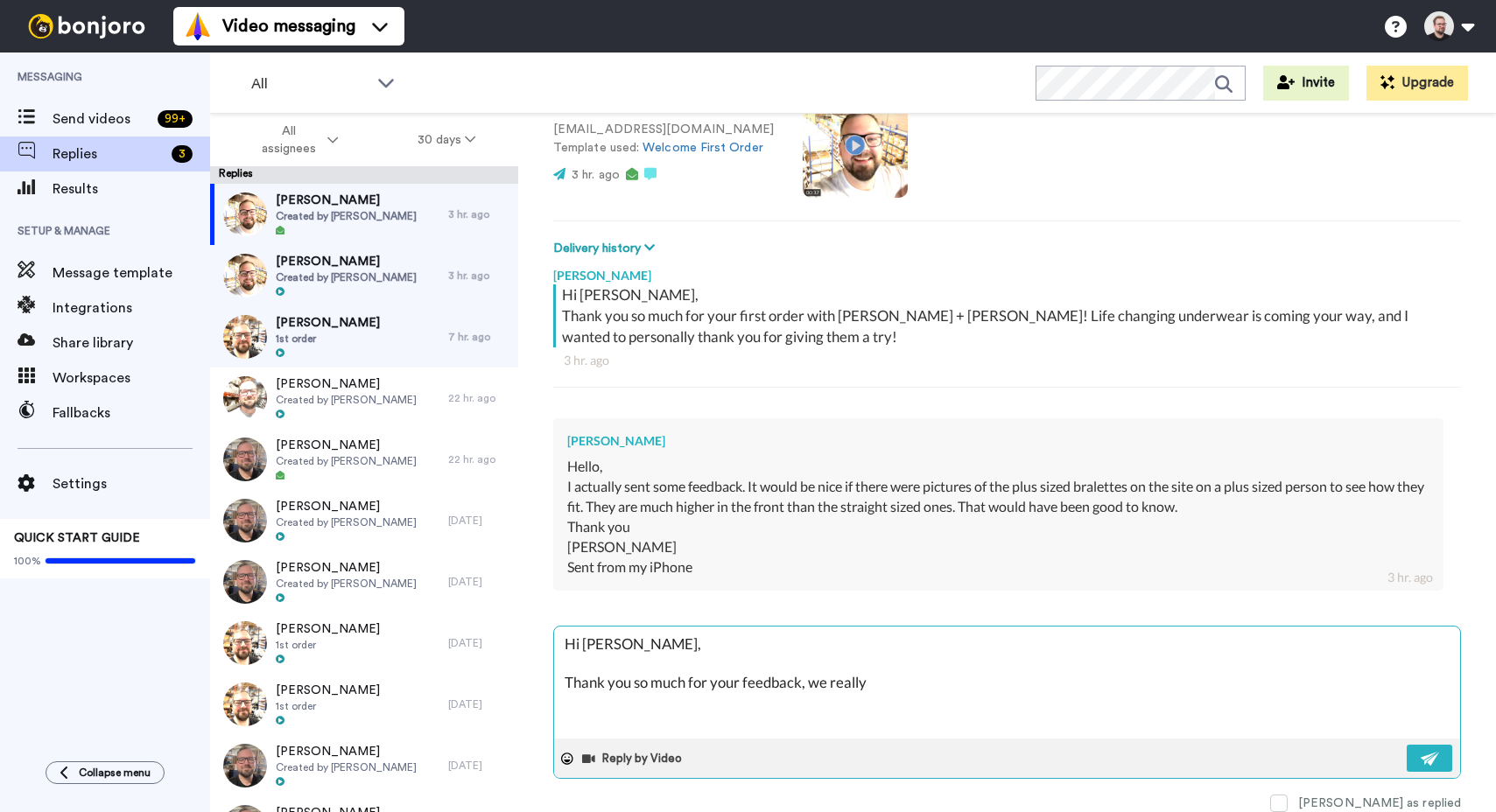
type textarea "Hi Rebecca, Thank you so much for your feedback, we really"
type textarea "x"
type textarea "Hi Rebecca, Thank you so much for your feedback, we really a"
type textarea "x"
type textarea "Hi Rebecca, Thank you so much for your feedback, we really ap"
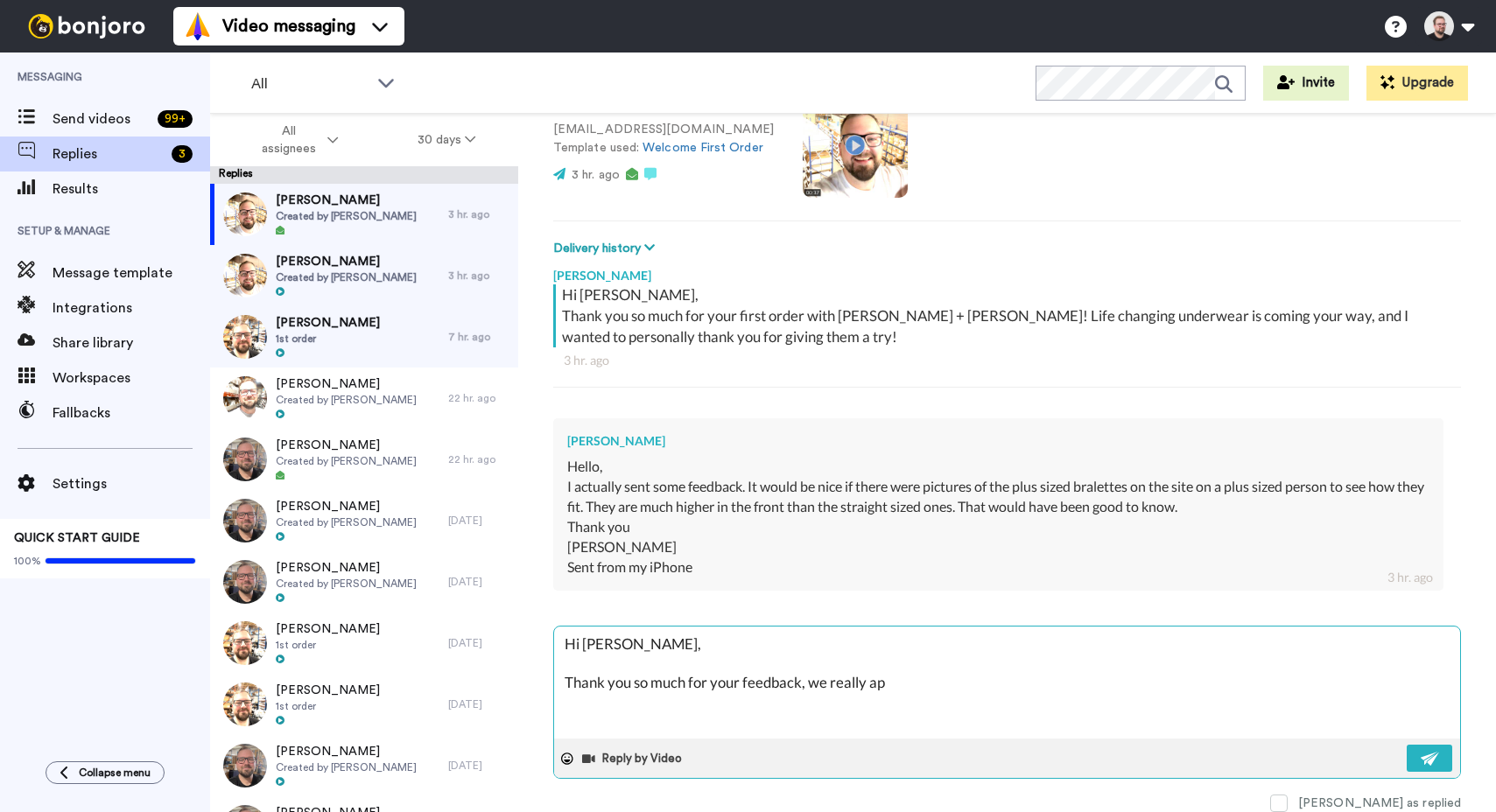
type textarea "x"
type textarea "Hi Rebecca, Thank you so much for your feedback, we really app"
type textarea "x"
type textarea "Hi Rebecca, Thank you so much for your feedback, we really appr"
type textarea "x"
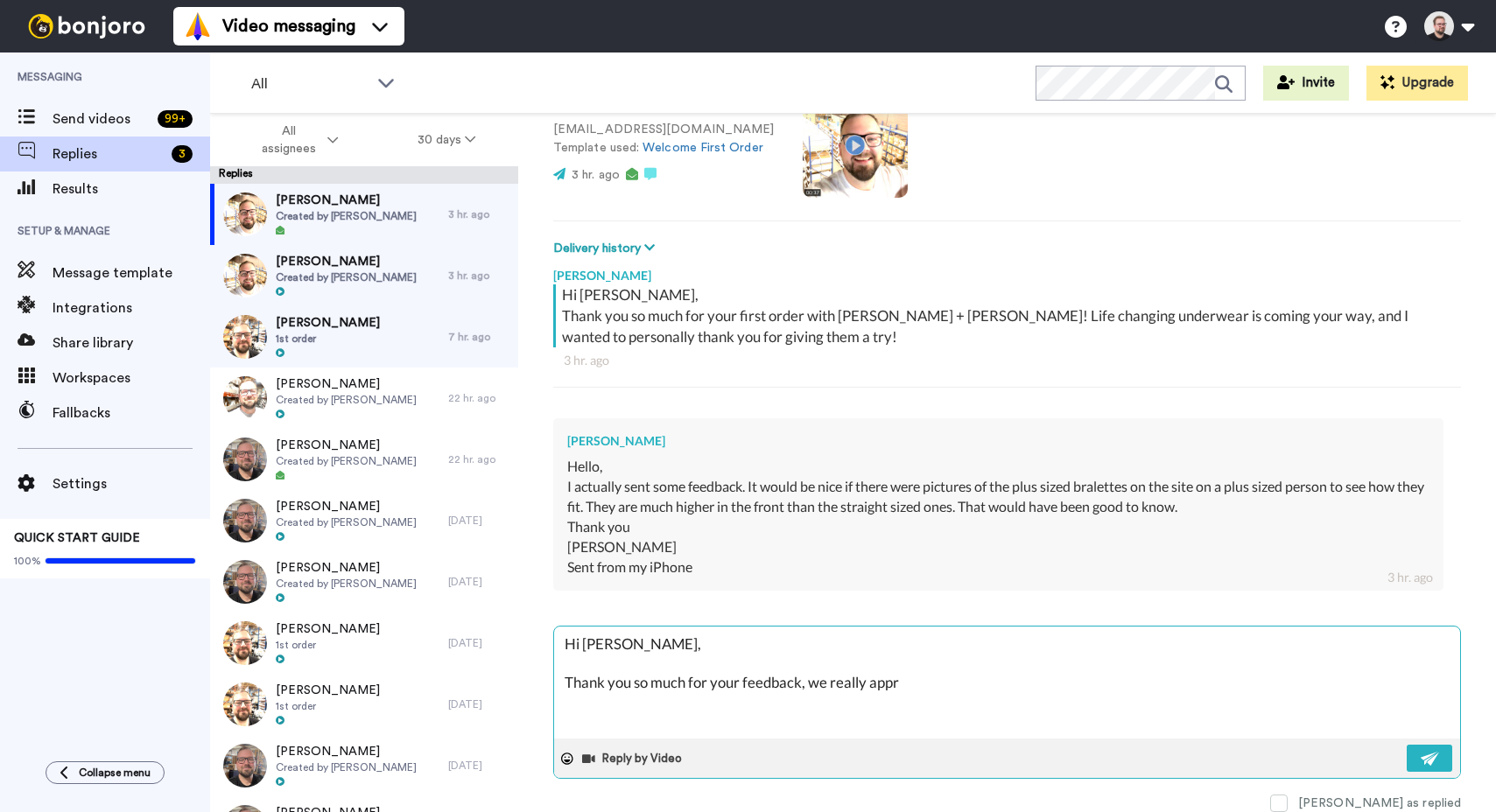
type textarea "Hi Rebecca, Thank you so much for your feedback, we really appre"
type textarea "x"
type textarea "Hi Rebecca, Thank you so much for your feedback, we really apprea"
type textarea "x"
type textarea "Hi Rebecca, Thank you so much for your feedback, we really appreac"
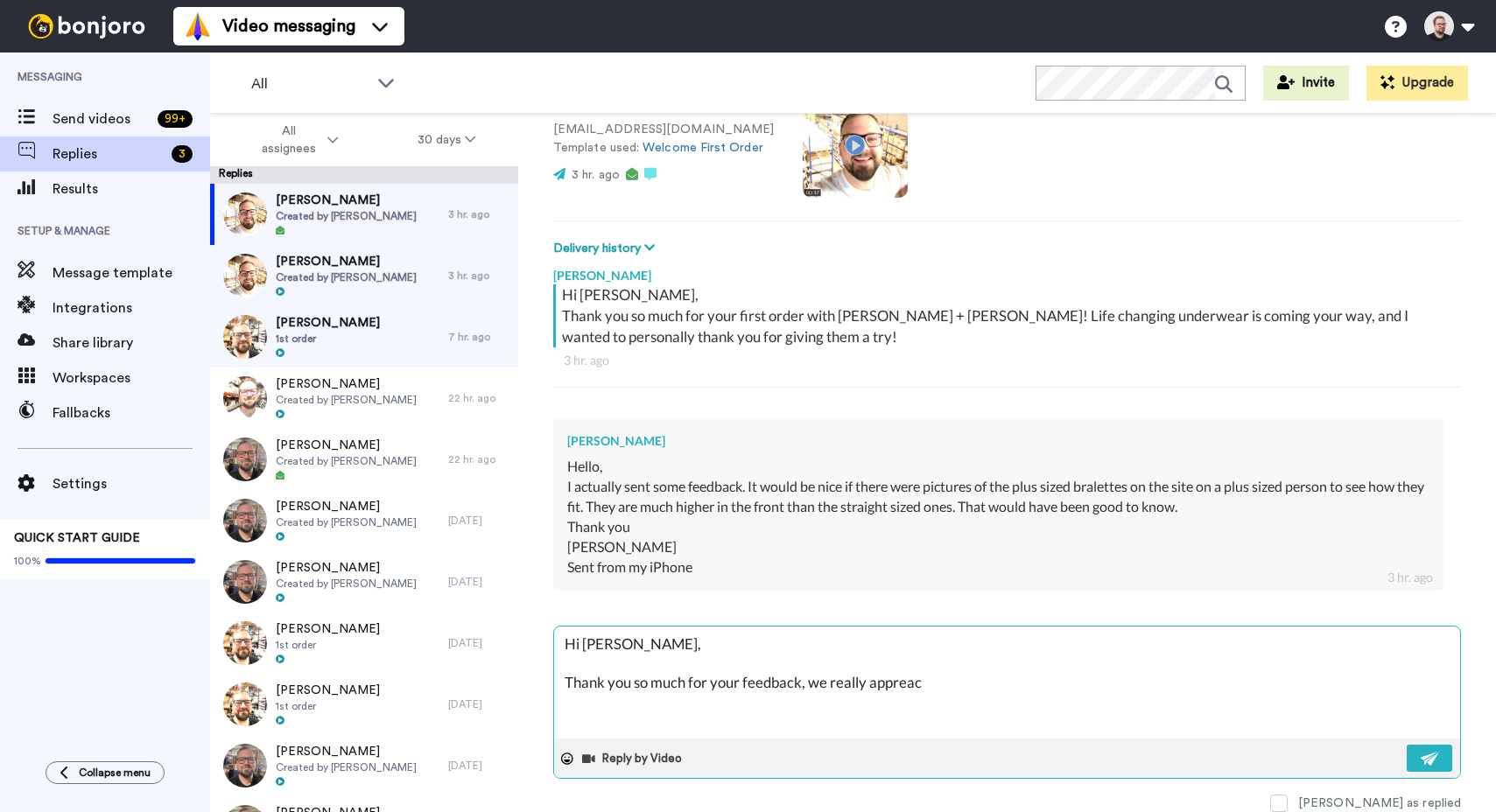
type textarea "x"
type textarea "Hi Rebecca, Thank you so much for your feedback, we really apprea"
type textarea "x"
type textarea "Hi Rebecca, Thank you so much for your feedback, we really appre"
type textarea "x"
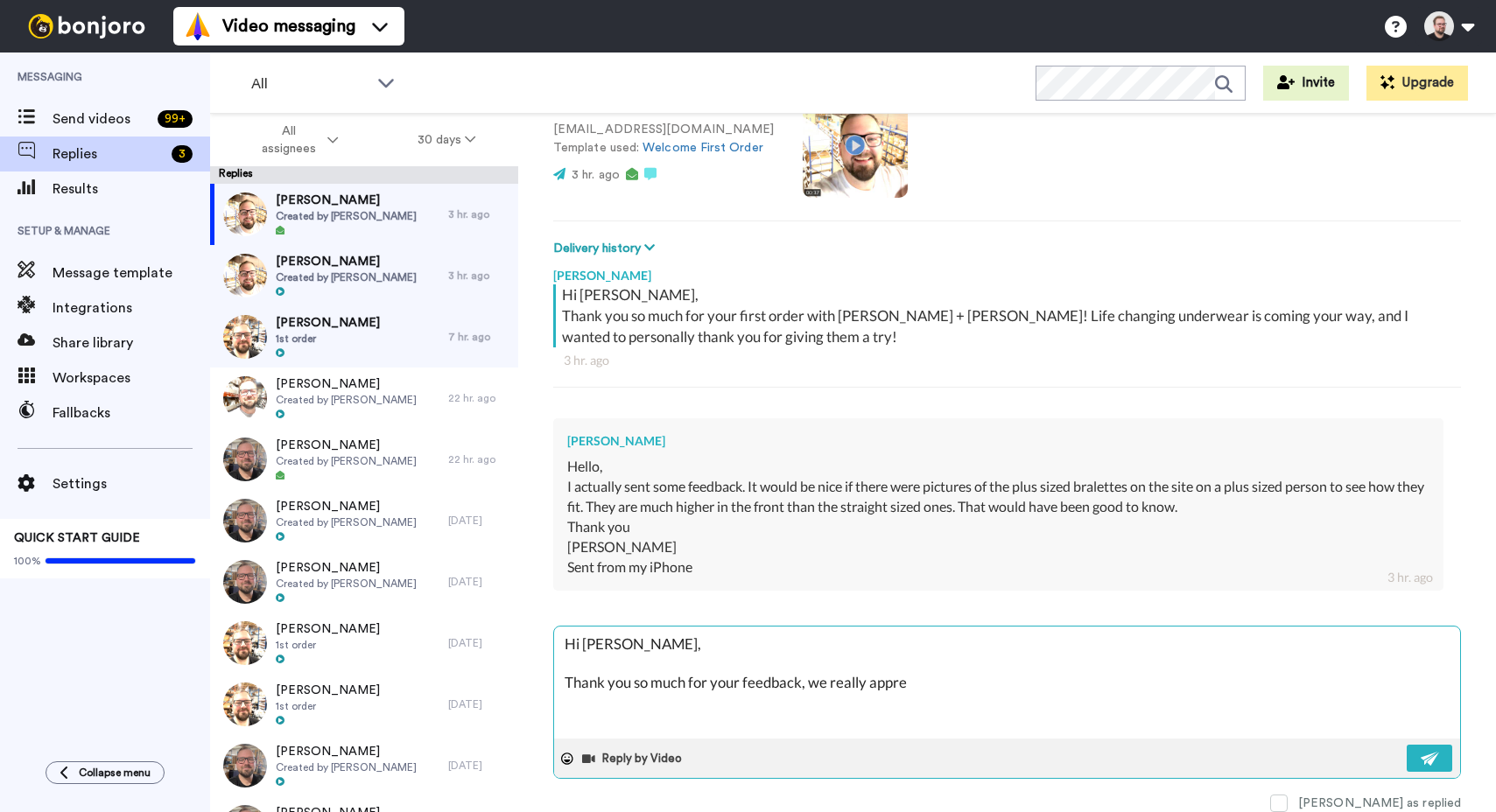
type textarea "Hi Rebecca, Thank you so much for your feedback, we really apprec"
type textarea "x"
type textarea "Hi Rebecca, Thank you so much for your feedback, we really appreci"
type textarea "x"
type textarea "Hi Rebecca, Thank you so much for your feedback, we really apprecia"
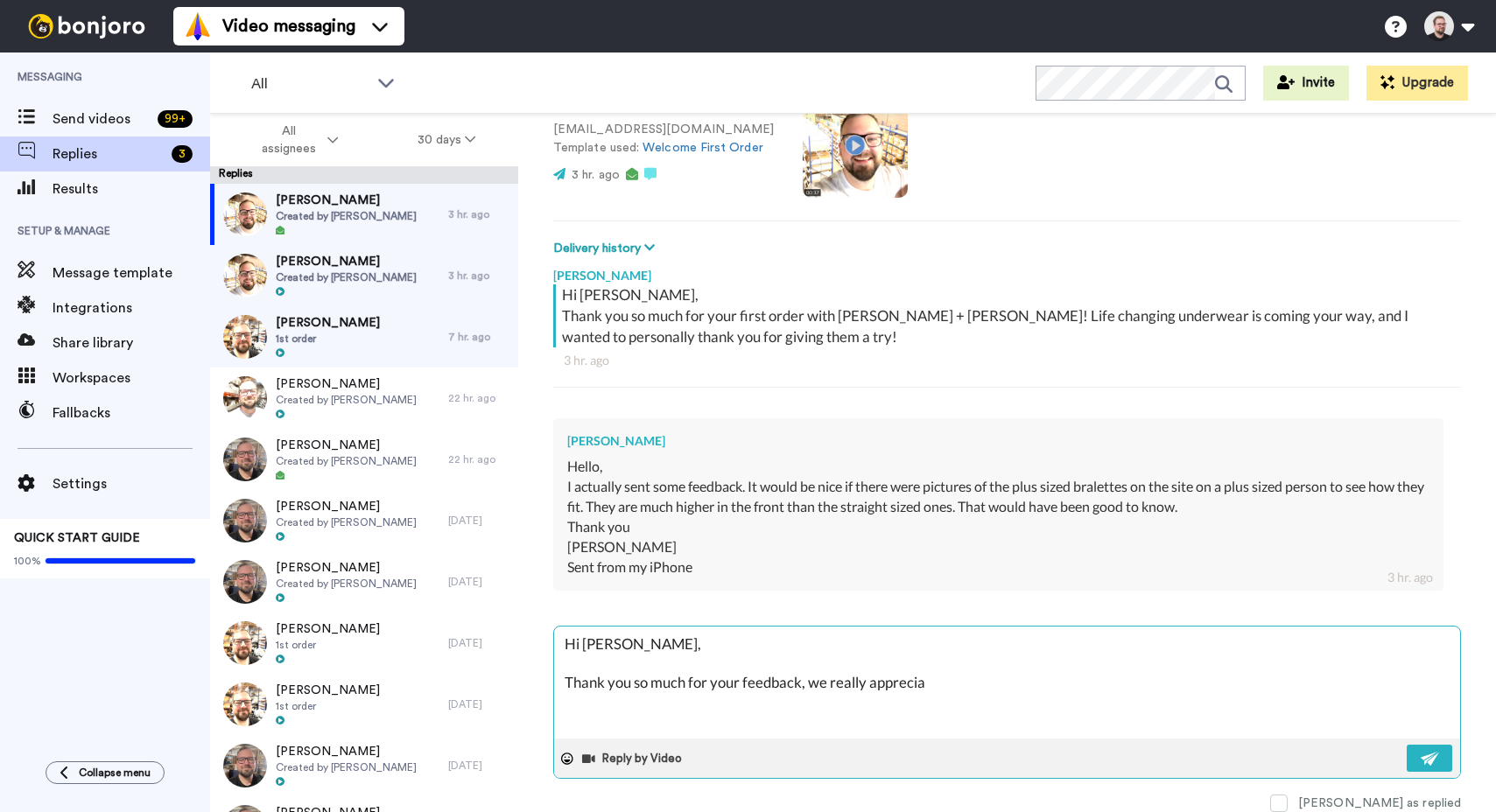
type textarea "x"
type textarea "Hi Rebecca, Thank you so much for your feedback, we really appreciat"
type textarea "x"
type textarea "Hi Rebecca, Thank you so much for your feedback, we really appreciate"
type textarea "x"
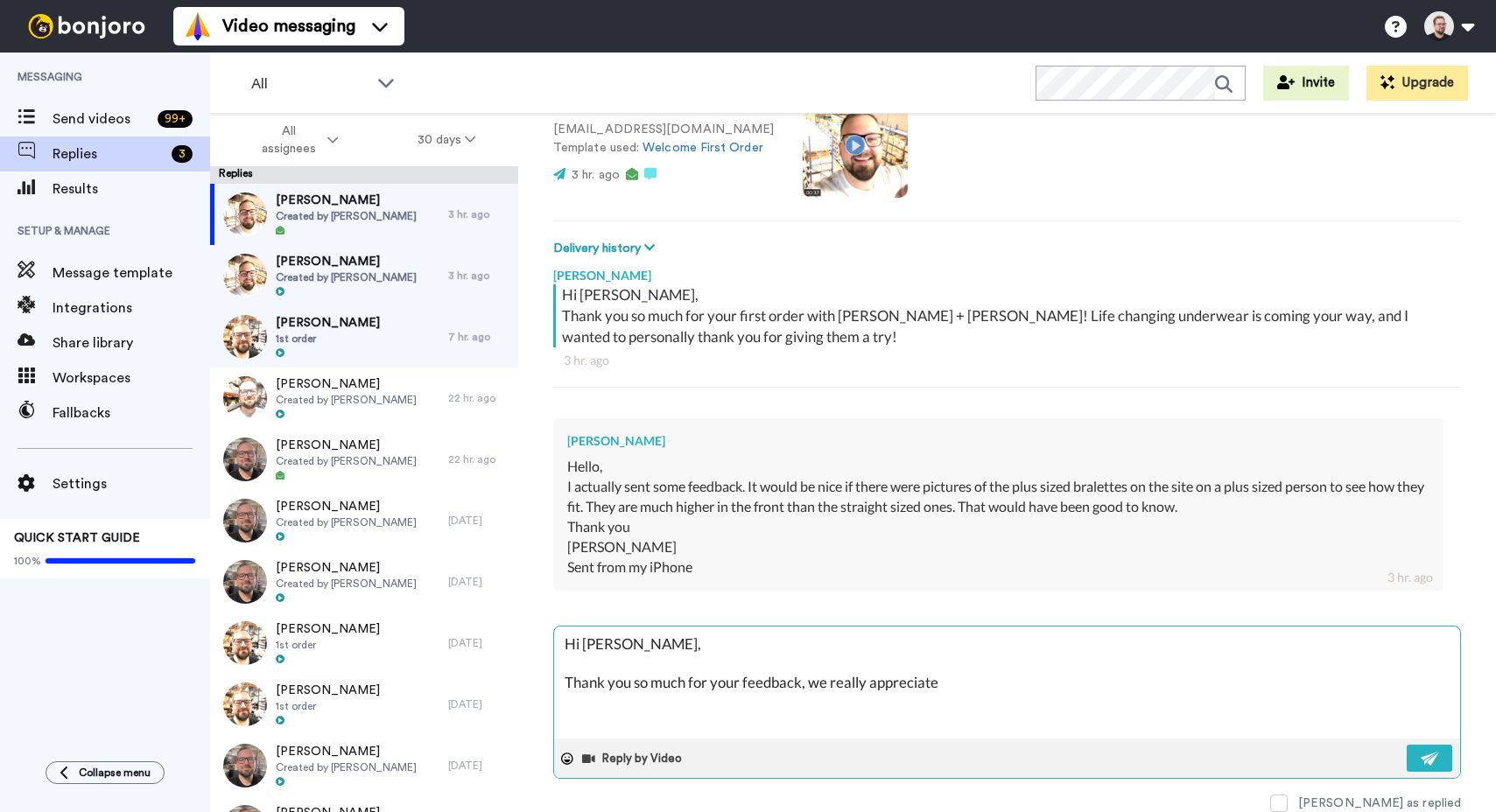
type textarea "Hi Rebecca, Thank you so much for your feedback, we really appreciate i"
type textarea "x"
type textarea "Hi Rebecca, Thank you so much for your feedback, we really appreciate it"
type textarea "x"
type textarea "Hi Rebecca, Thank you so much for your feedback, we really appreciate it a"
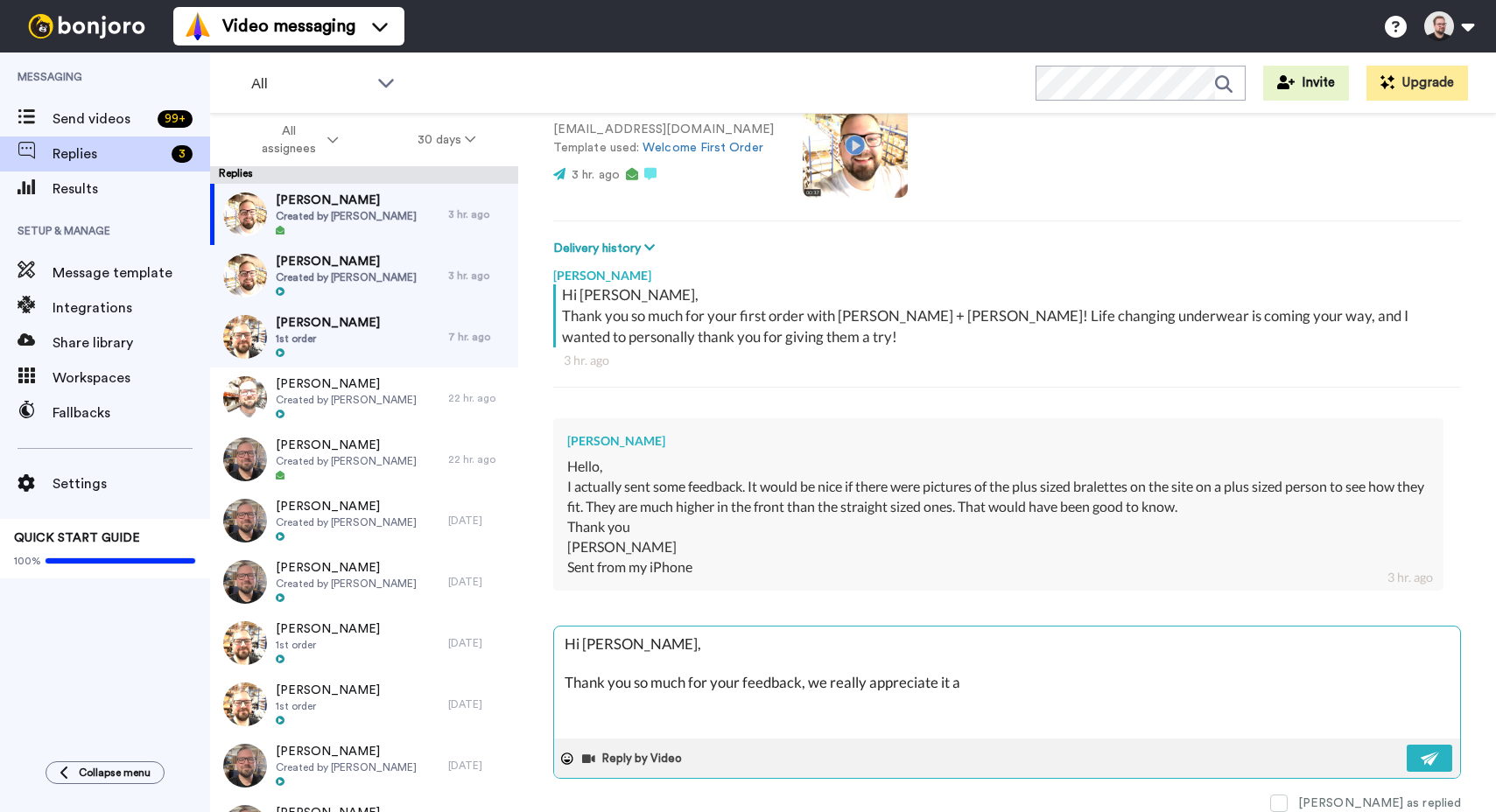
type textarea "x"
type textarea "Hi Rebecca, Thank you so much for your feedback, we really appreciate it an"
type textarea "x"
type textarea "Hi Rebecca, Thank you so much for your feedback, we really appreciate it and"
type textarea "x"
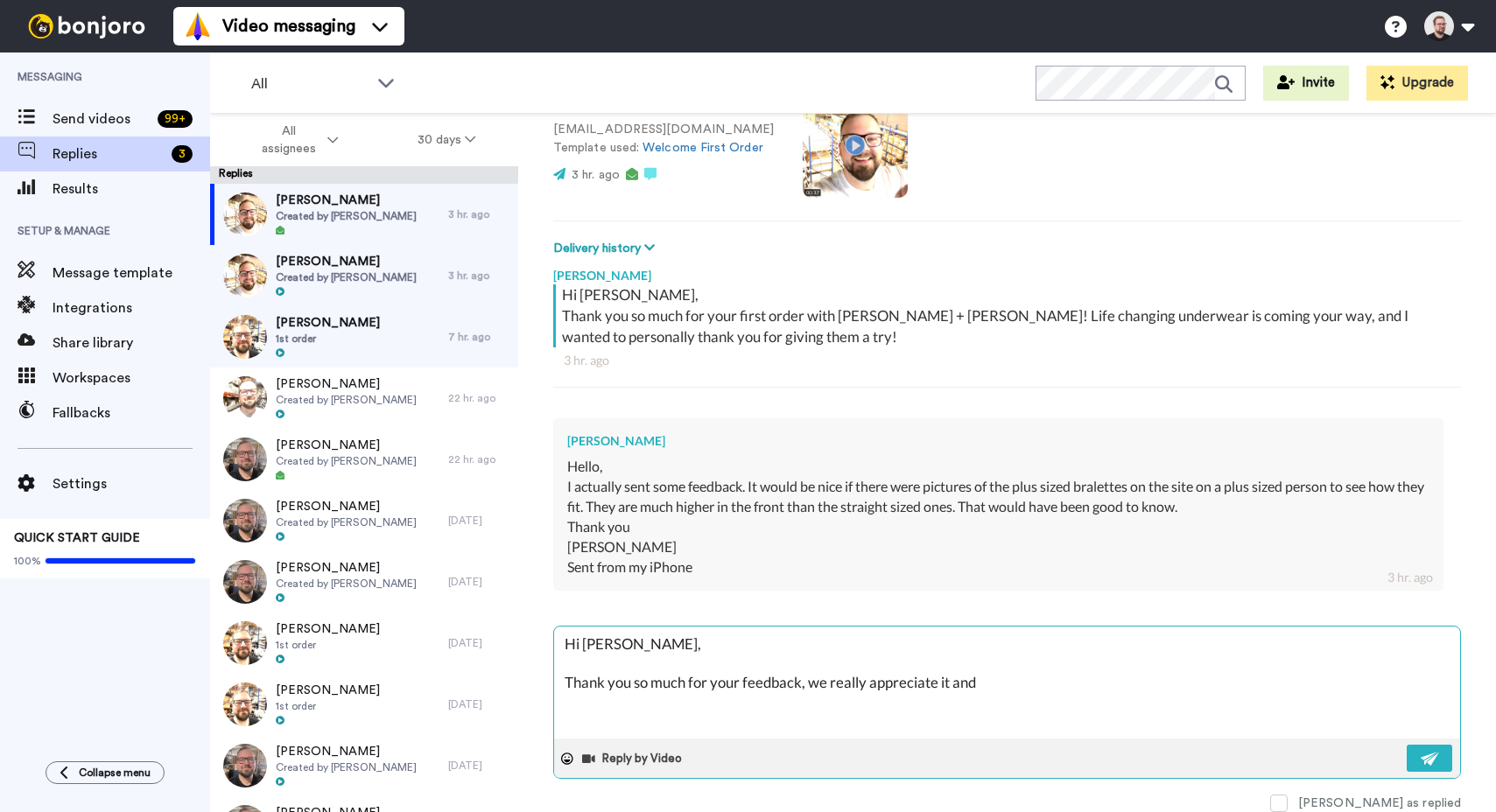
type textarea "Hi Rebecca, Thank you so much for your feedback, we really appreciate it and"
type textarea "x"
type textarea "Hi Rebecca, Thank you so much for your feedback, we really appreciate it and l"
type textarea "x"
type textarea "Hi Rebecca, Thank you so much for your feedback, we really appreciate it and lo"
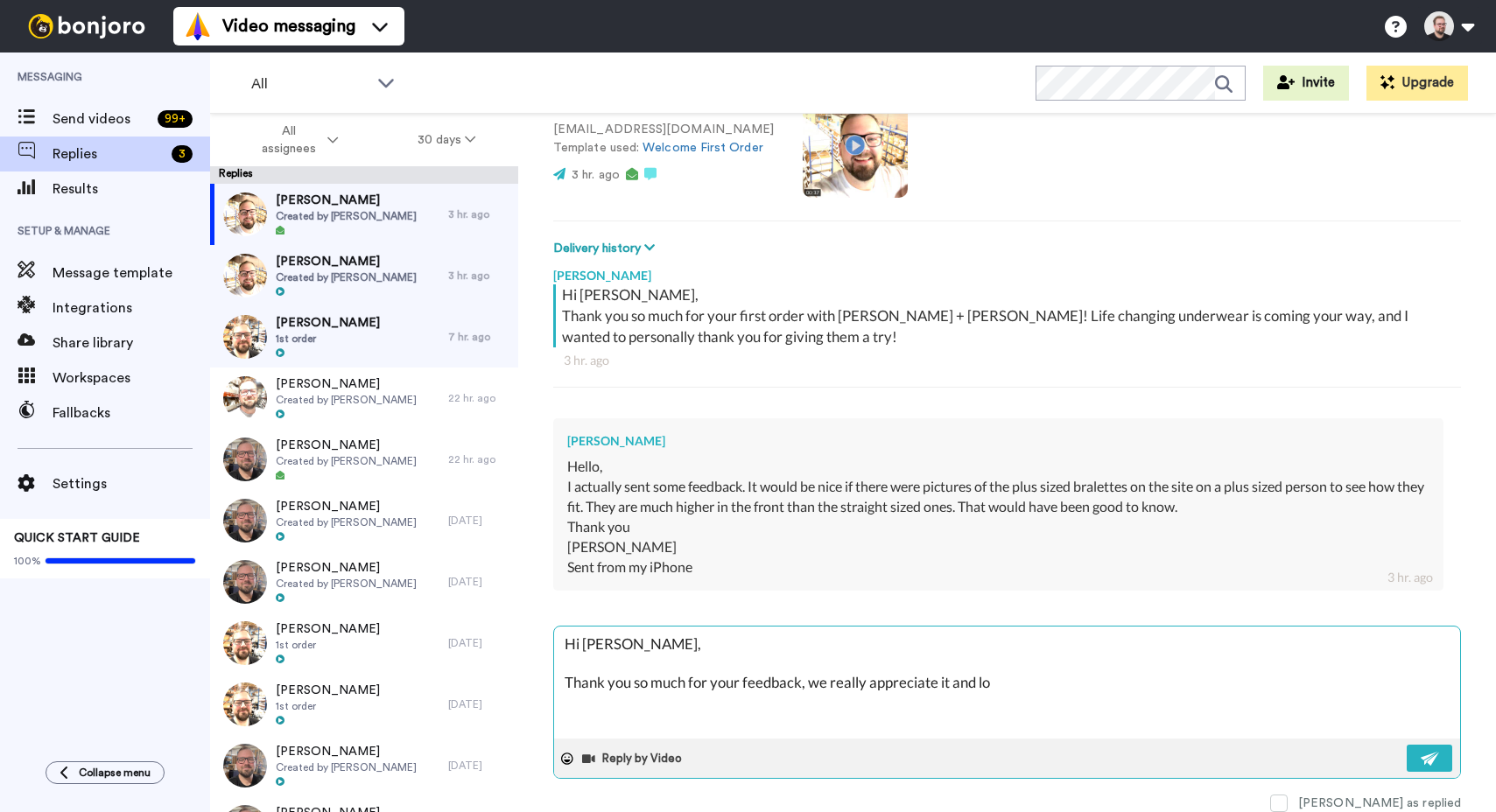
type textarea "x"
type textarea "Hi Rebecca, Thank you so much for your feedback, we really appreciate it and lov"
type textarea "x"
type textarea "Hi Rebecca, Thank you so much for your feedback, we really appreciate it and lo…"
type textarea "x"
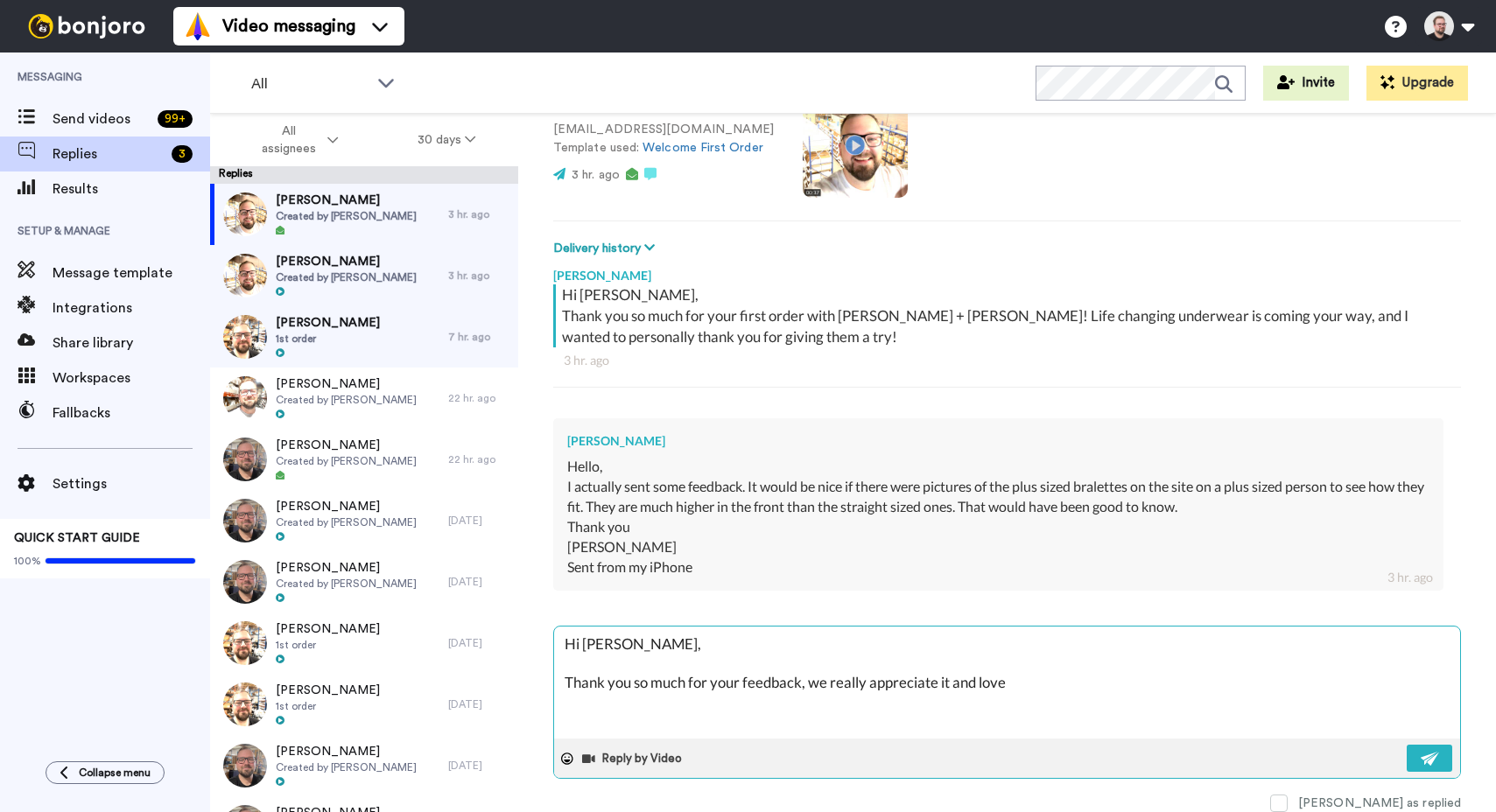
type textarea "Hi Rebecca, Thank you so much for your feedback, we really appreciate it and lo…"
type textarea "x"
type textarea "Hi Rebecca, Thank you so much for your feedback, we really appreciate it and lo…"
type textarea "x"
type textarea "Hi Rebecca, Thank you so much for your feedback, we really appreciate it and lo…"
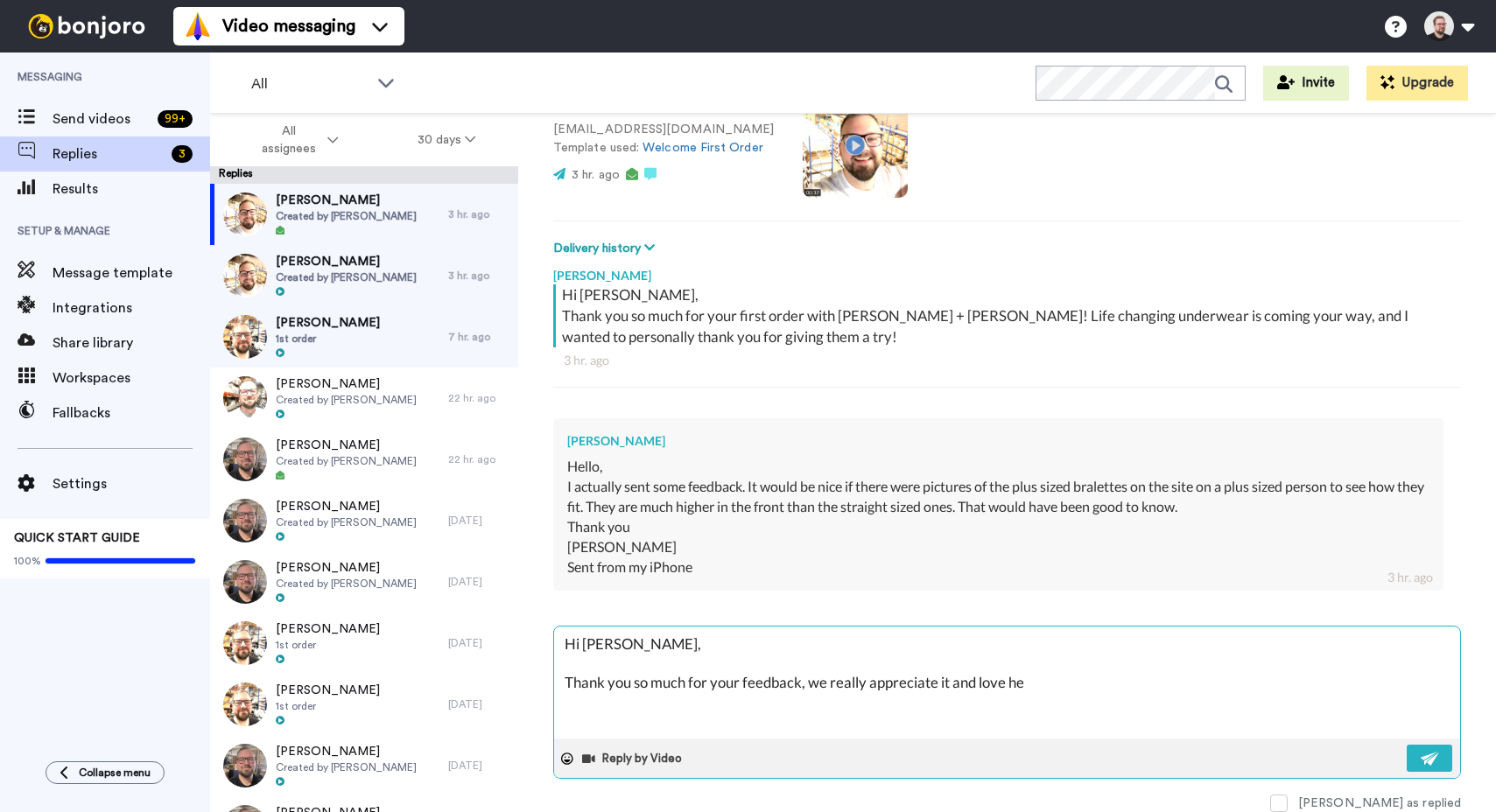
type textarea "x"
type textarea "Hi Rebecca, Thank you so much for your feedback, we really appreciate it and lo…"
type textarea "x"
type textarea "Hi Rebecca, Thank you so much for your feedback, we really appreciate it and lo…"
type textarea "x"
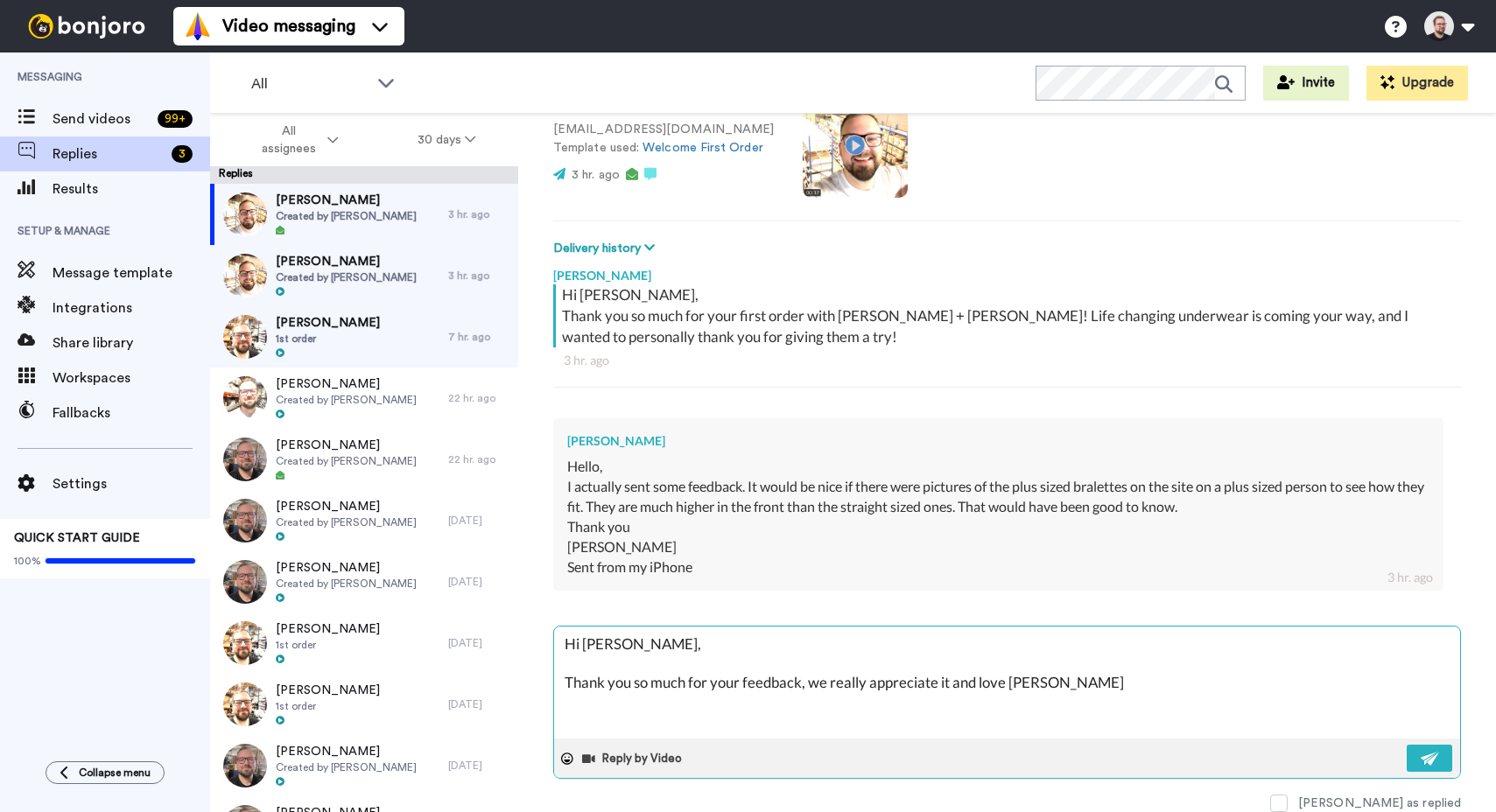
type textarea "Hi Rebecca, Thank you so much for your feedback, we really appreciate it and lo…"
type textarea "x"
type textarea "Hi Rebecca, Thank you so much for your feedback, we really appreciate it and lo…"
type textarea "x"
type textarea "Hi Rebecca, Thank you so much for your feedback, we really appreciate it and lo…"
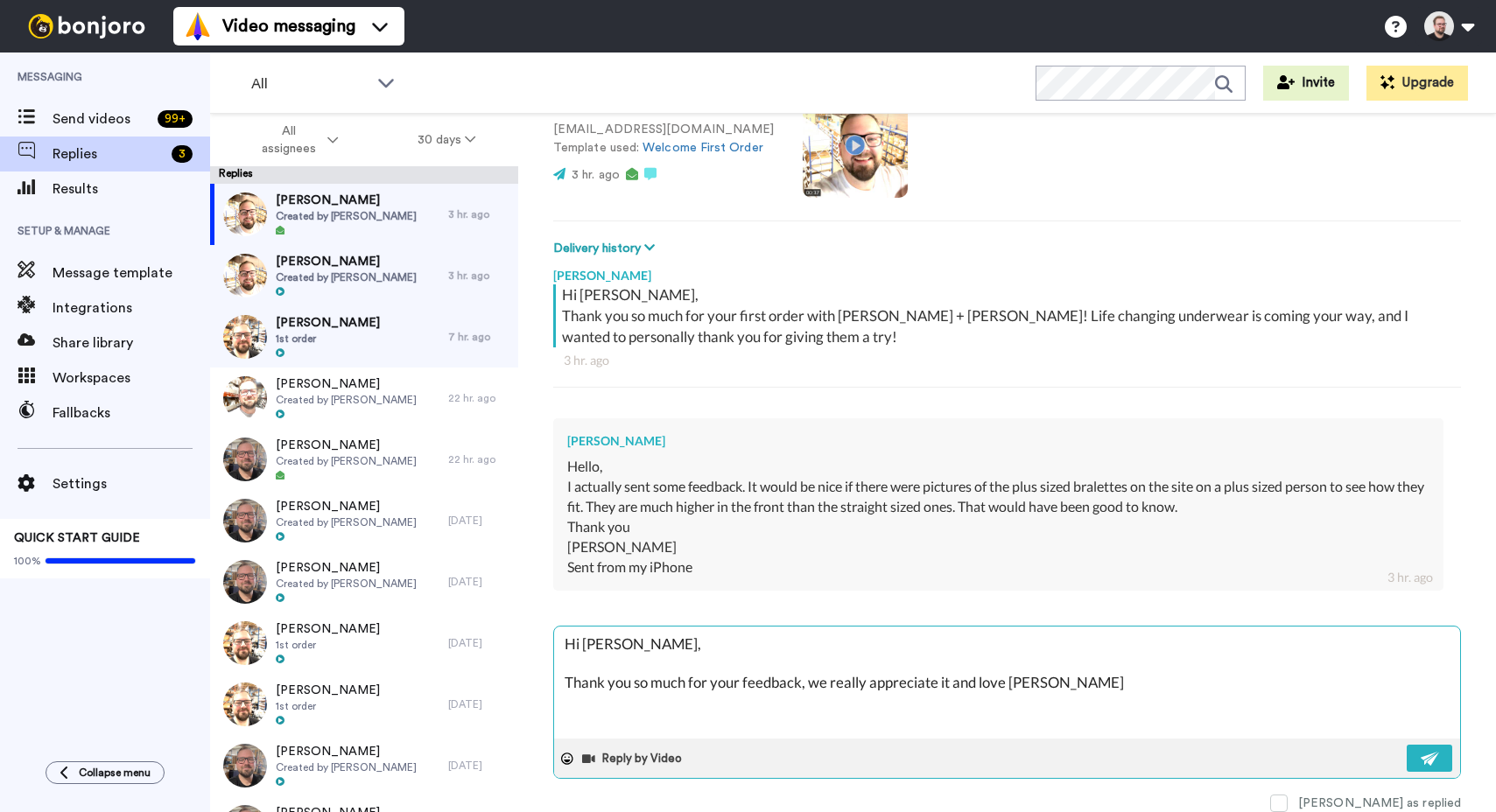
type textarea "x"
type textarea "Hi Rebecca, Thank you so much for your feedback, we really appreciate it and lo…"
type textarea "x"
type textarea "Hi Rebecca, Thank you so much for your feedback, we really appreciate it and lo…"
type textarea "x"
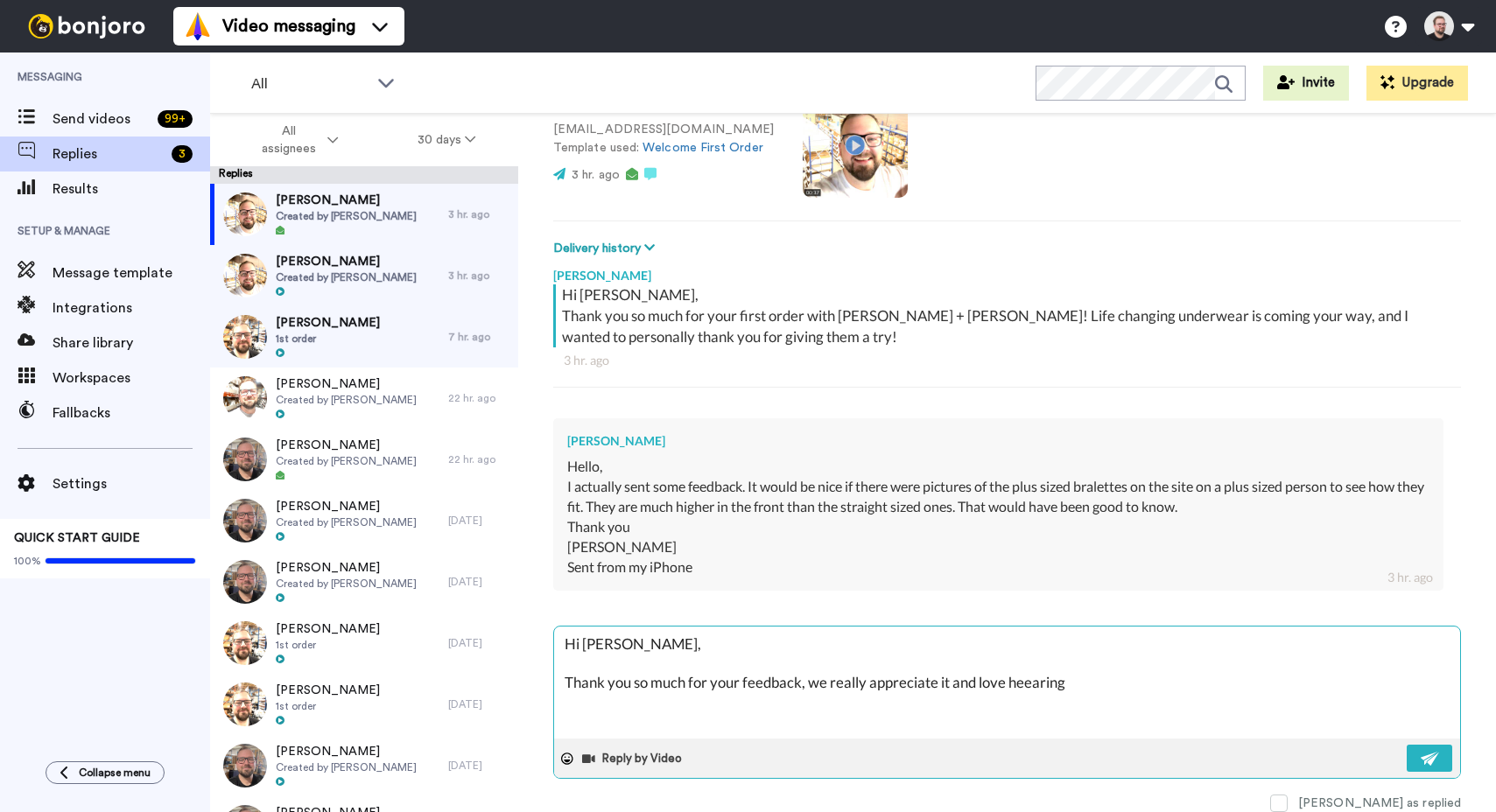
type textarea "Hi Rebecca, Thank you so much for your feedback, we really appreciate it and lo…"
type textarea "x"
type textarea "Hi Rebecca, Thank you so much for your feedback, we really appreciate it and lo…"
type textarea "x"
type textarea "Hi Rebecca, Thank you so much for your feedback, we really appreciate it and lo…"
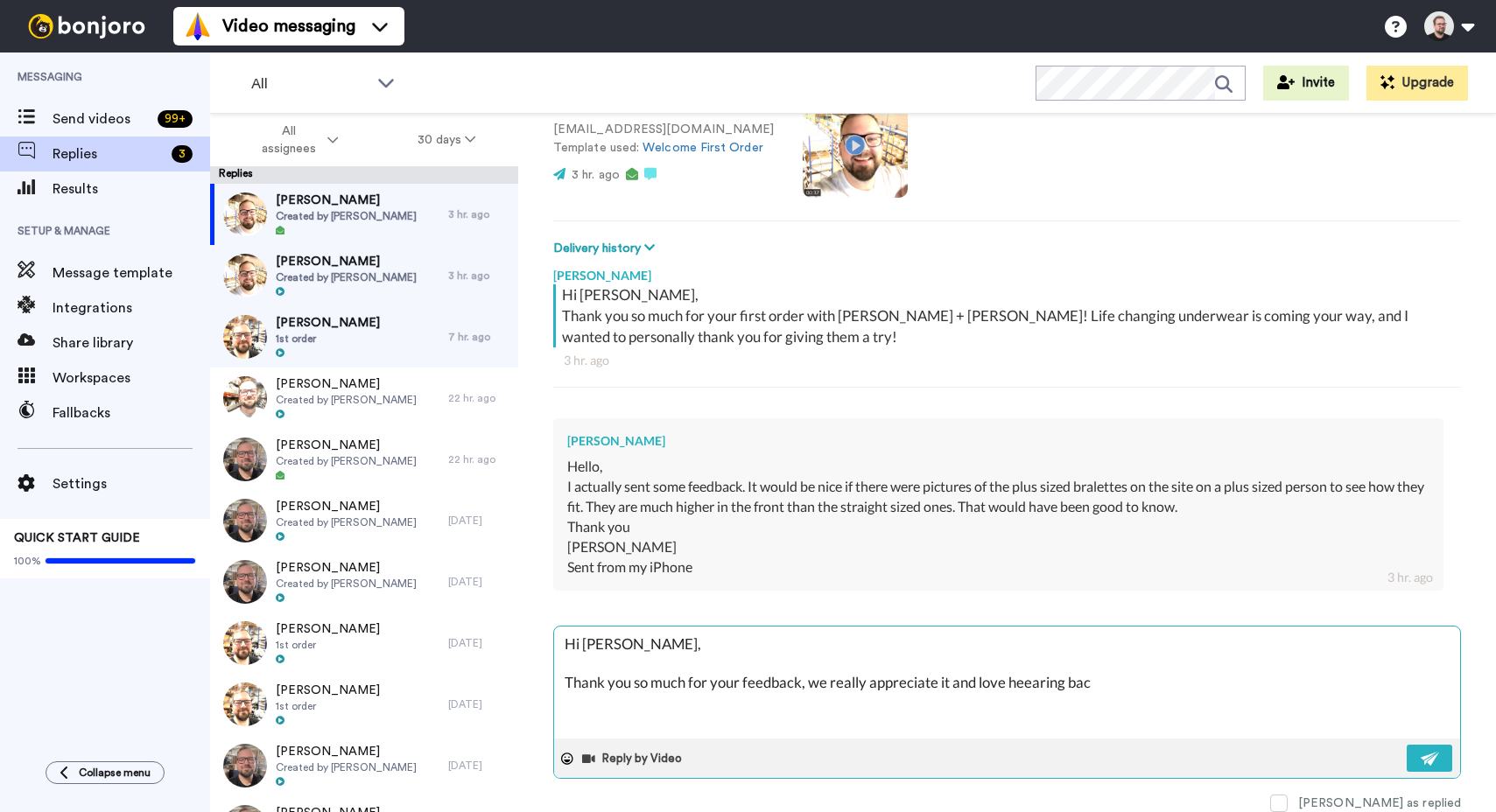
type textarea "x"
type textarea "Hi Rebecca, Thank you so much for your feedback, we really appreciate it and lo…"
type textarea "x"
type textarea "Hi Rebecca, Thank you so much for your feedback, we really appreciate it and lo…"
type textarea "x"
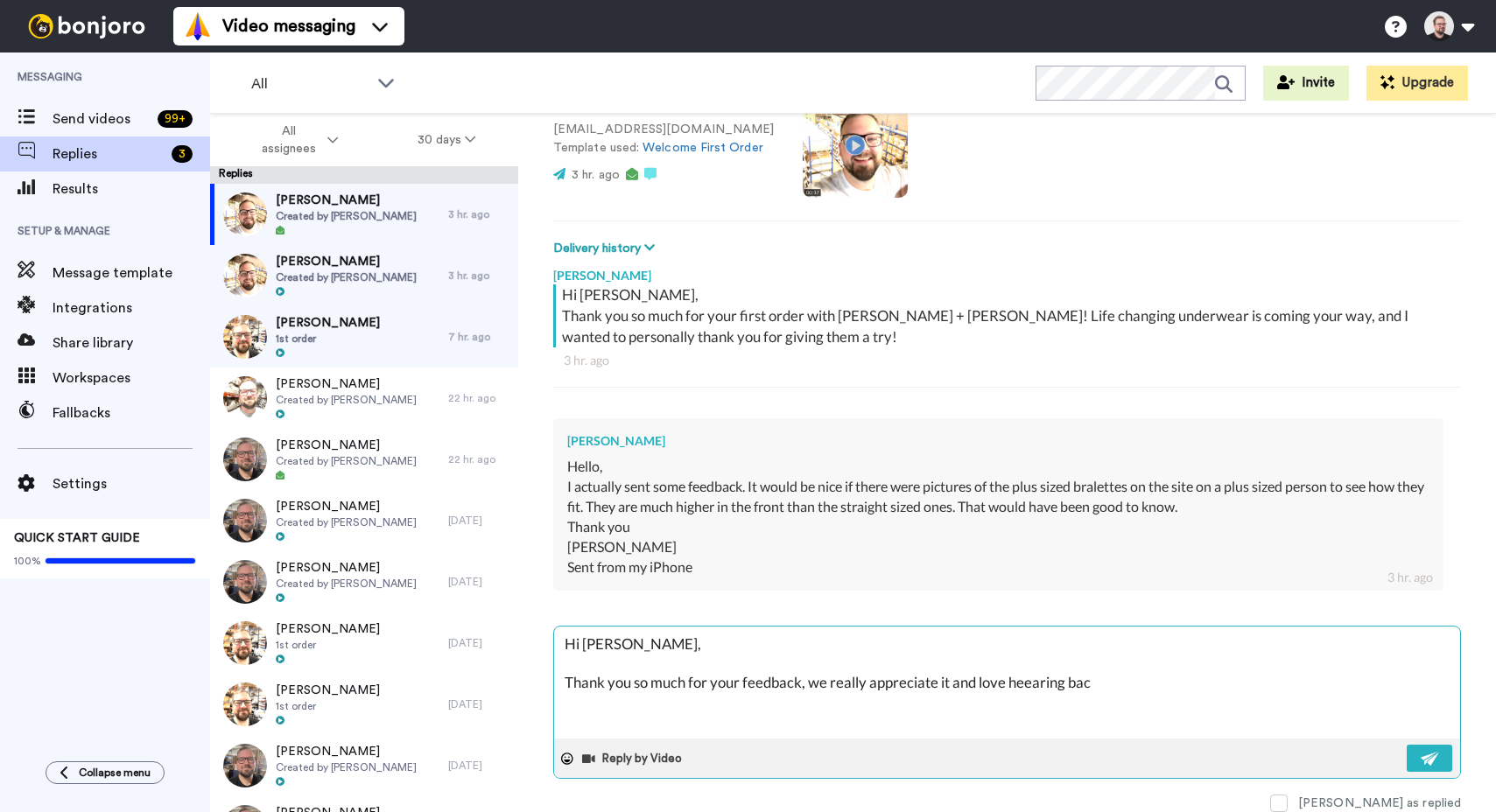
type textarea "Hi Rebecca, Thank you so much for your feedback, we really appreciate it and lo…"
type textarea "x"
type textarea "Hi Rebecca, Thank you so much for your feedback, we really appreciate it and lo…"
type textarea "x"
type textarea "Hi Rebecca, Thank you so much for your feedback, we really appreciate it and lo…"
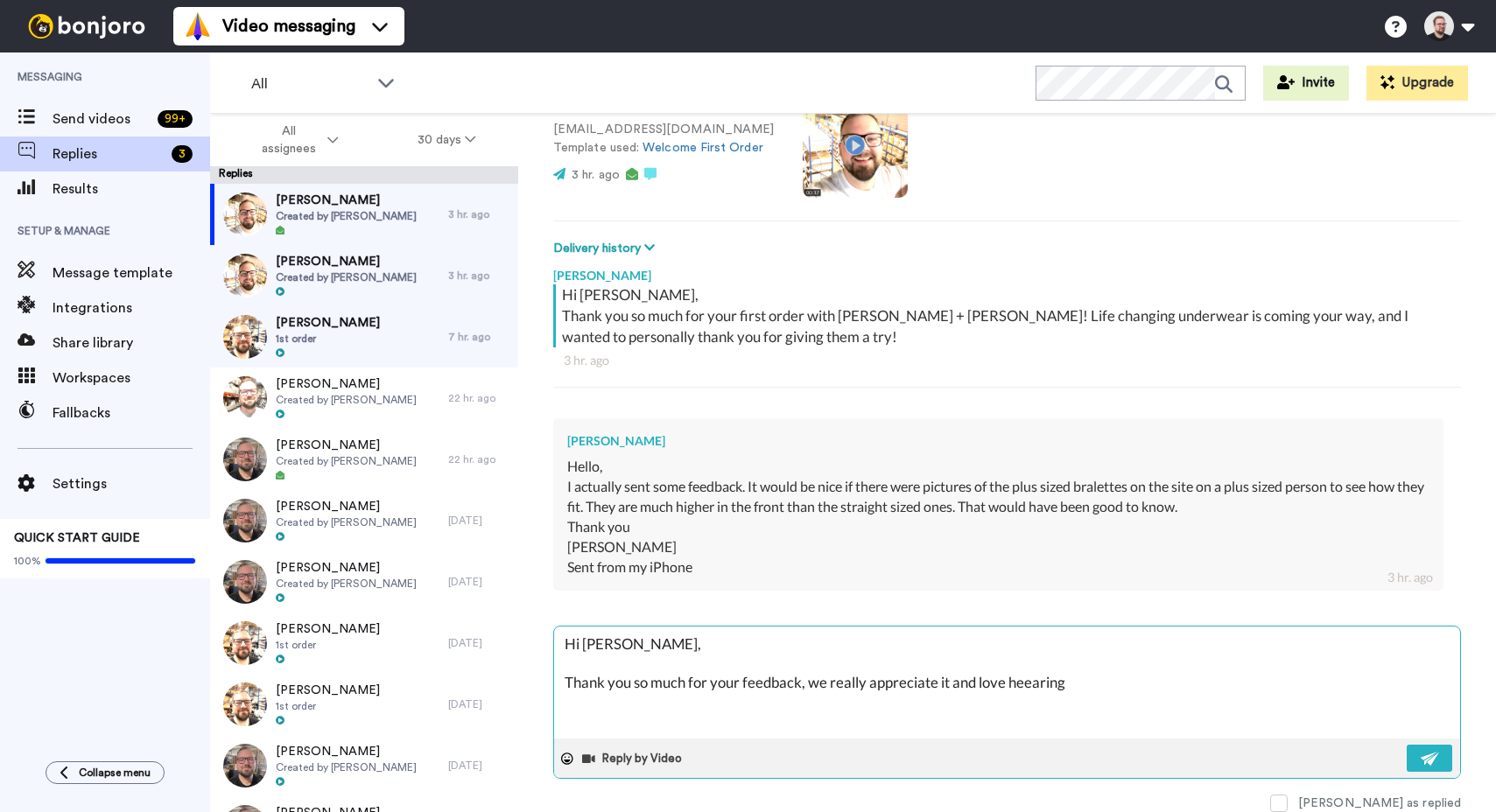
type textarea "x"
type textarea "Hi Rebecca, Thank you so much for your feedback, we really appreciate it and lo…"
type textarea "x"
type textarea "Hi Rebecca, Thank you so much for your feedback, we really appreciate it and lo…"
type textarea "x"
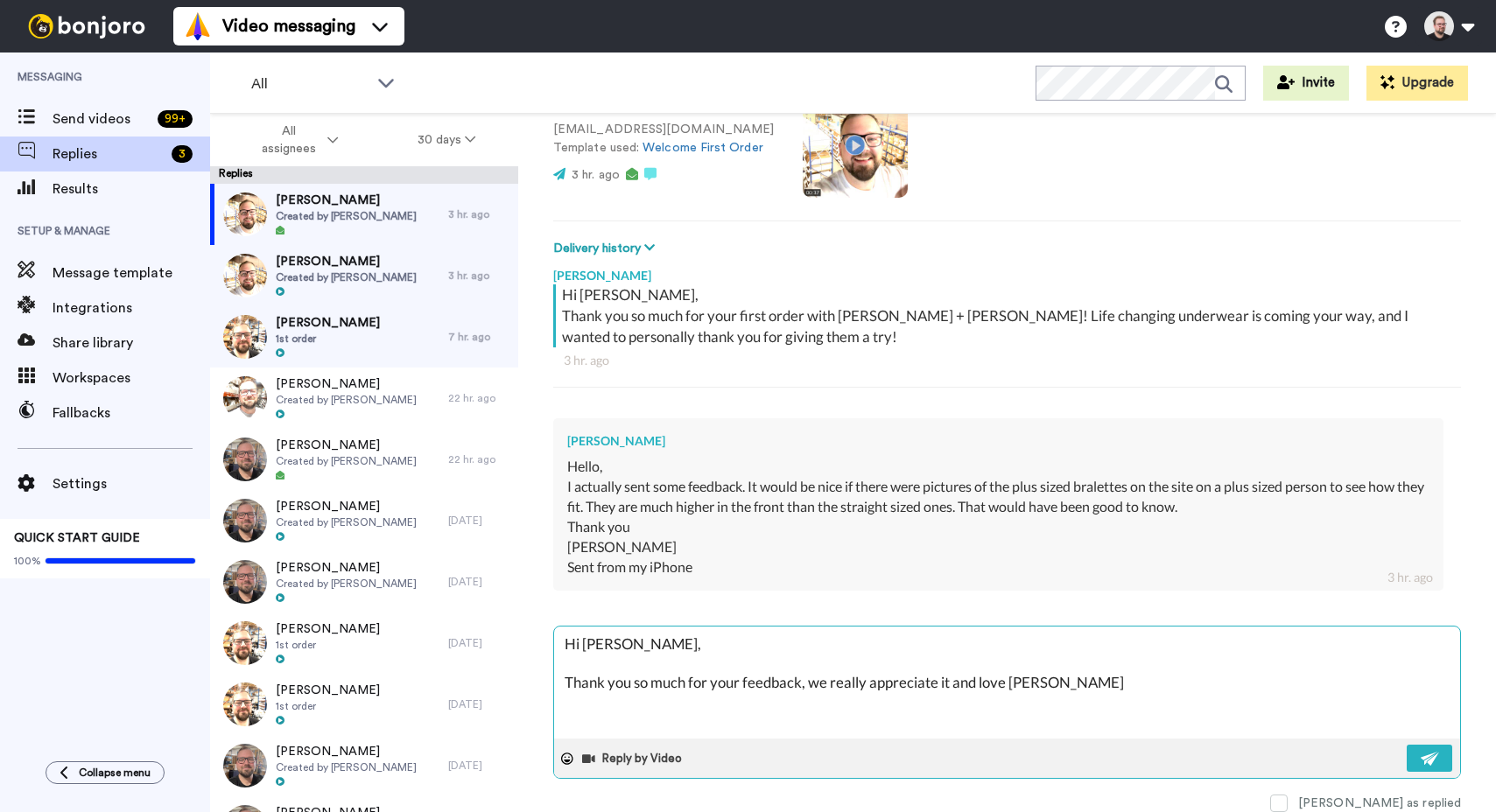
type textarea "Hi Rebecca, Thank you so much for your feedback, we really appreciate it and lo…"
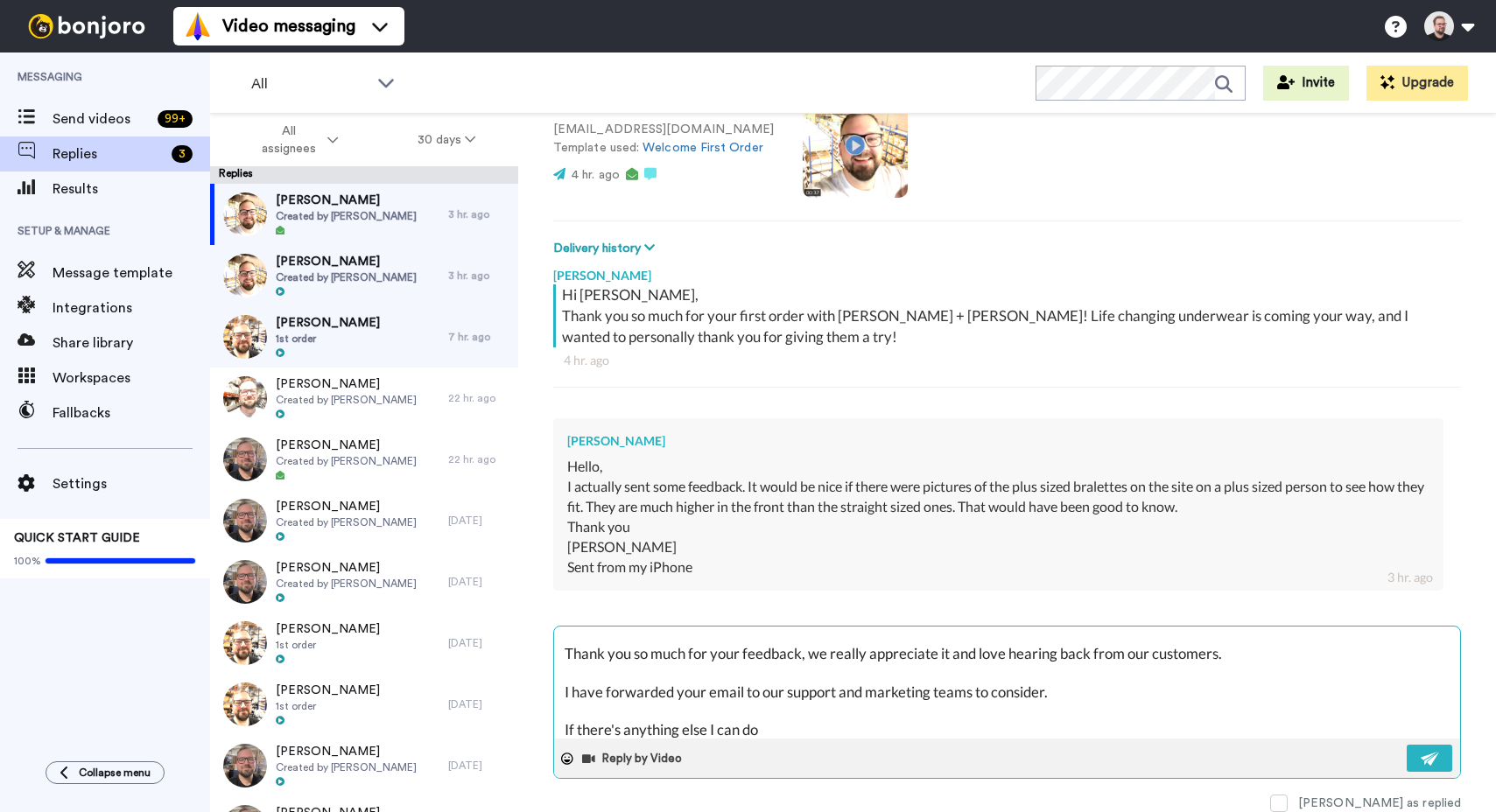
click at [793, 736] on textarea "Hi Rebecca, Thank you so much for your feedback, we really appreciate it and lo…" at bounding box center [1006, 682] width 906 height 112
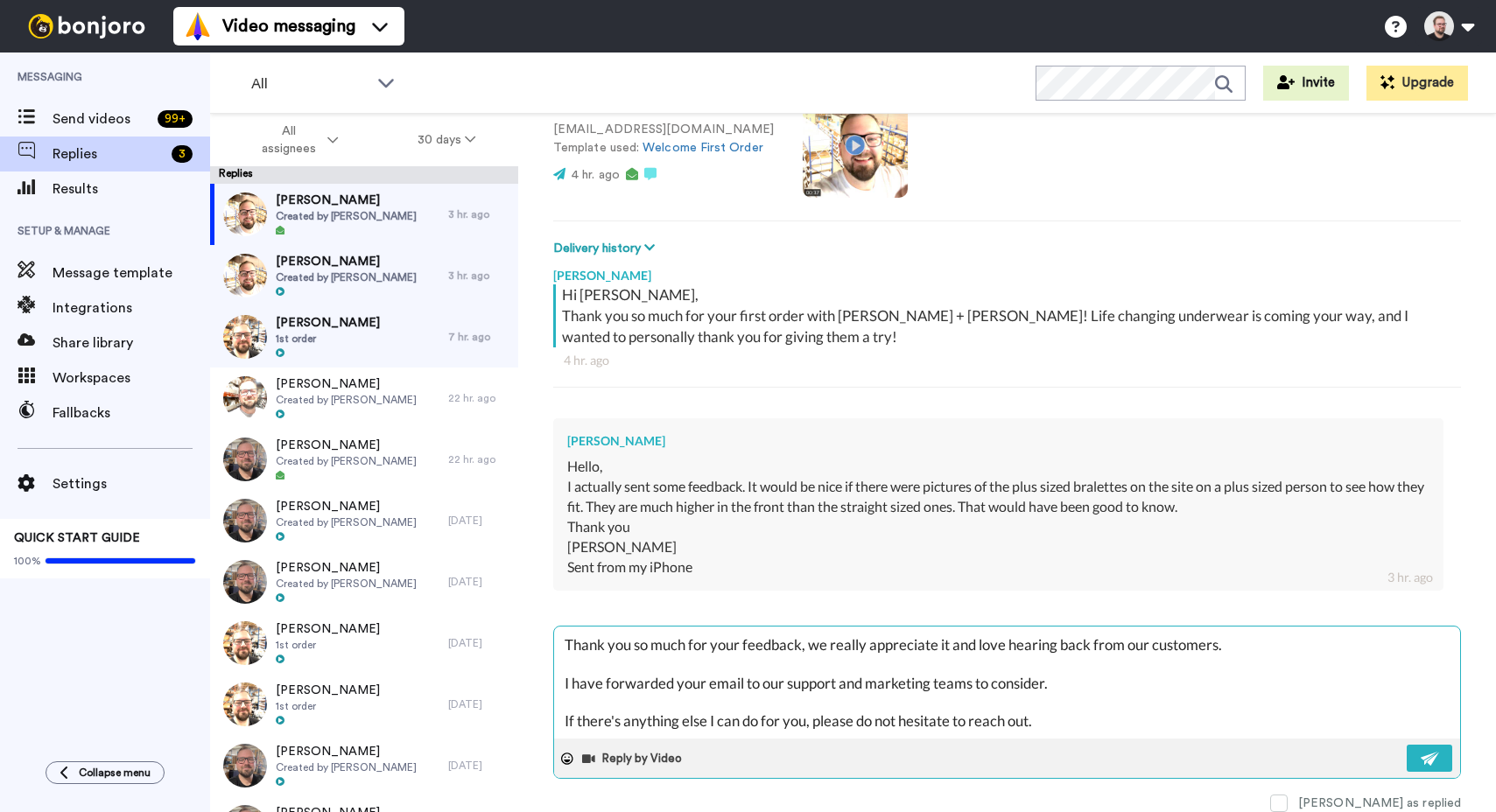
scroll to position [66, 0]
paste textarea "I hope you have a great rest of your week!"
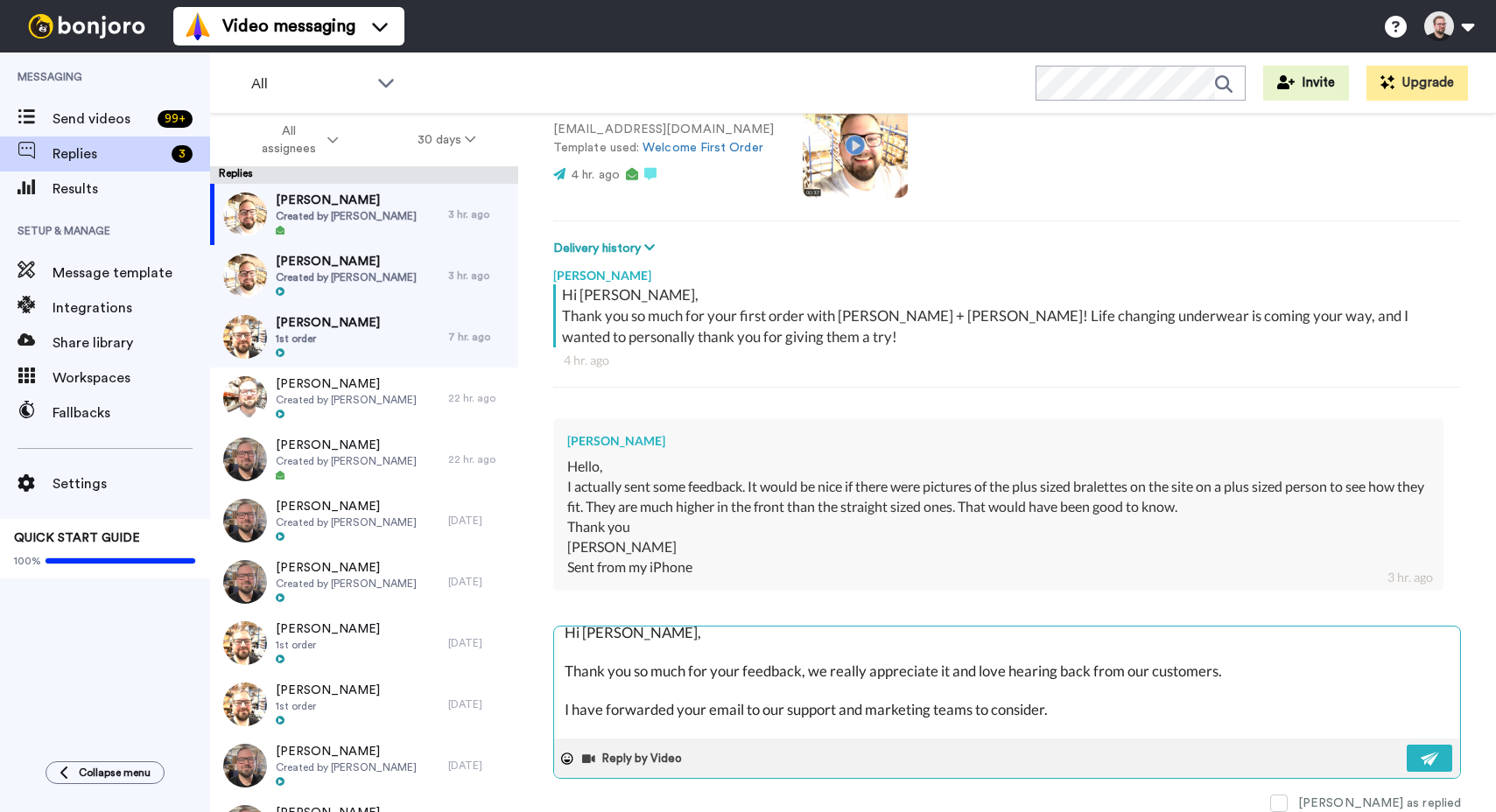
scroll to position [14, 0]
click at [1243, 672] on textarea "Hi Rebecca, Thank you so much for your feedback, we really appreciate it and lo…" at bounding box center [1006, 682] width 906 height 112
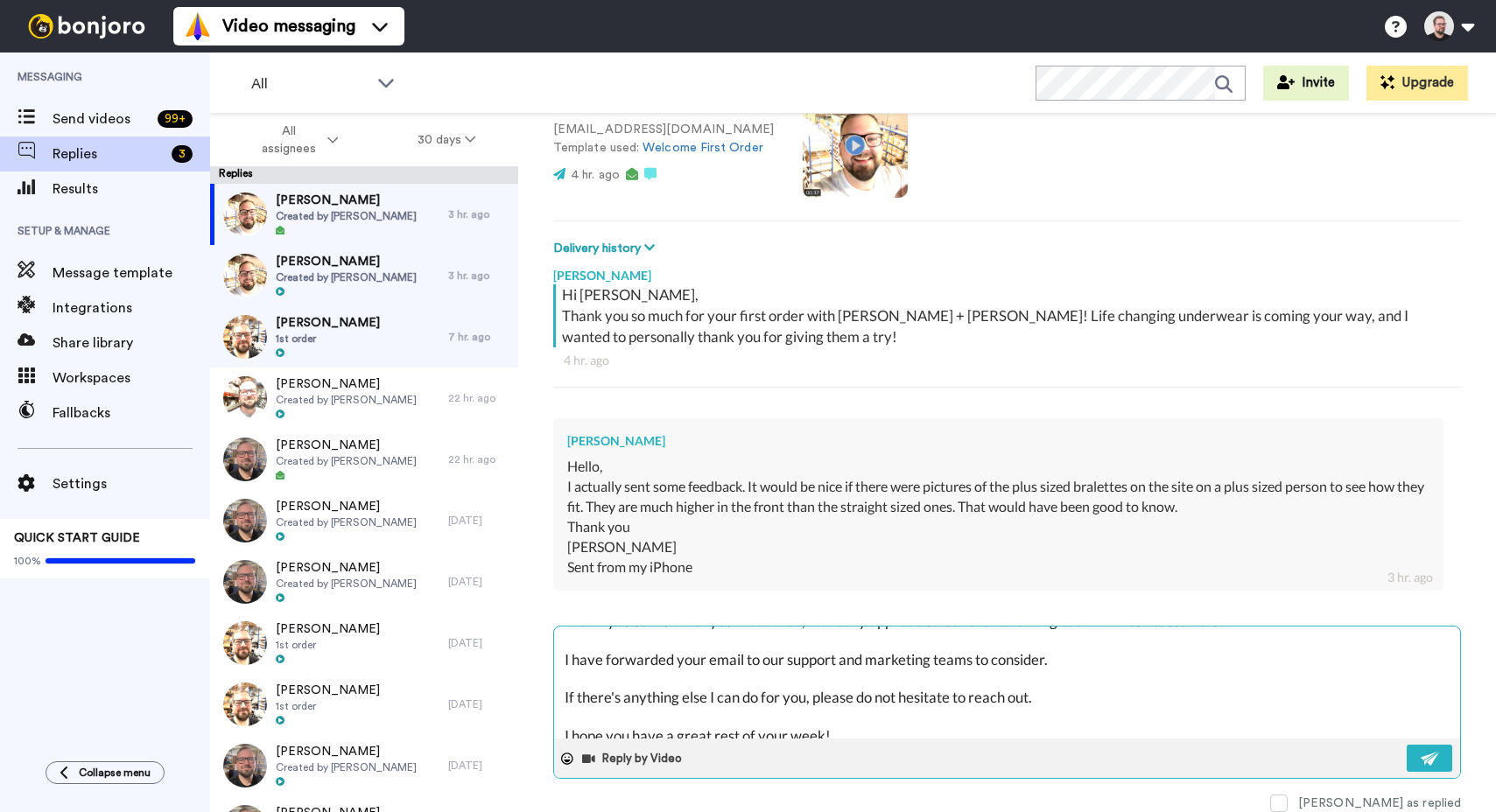
scroll to position [75, 0]
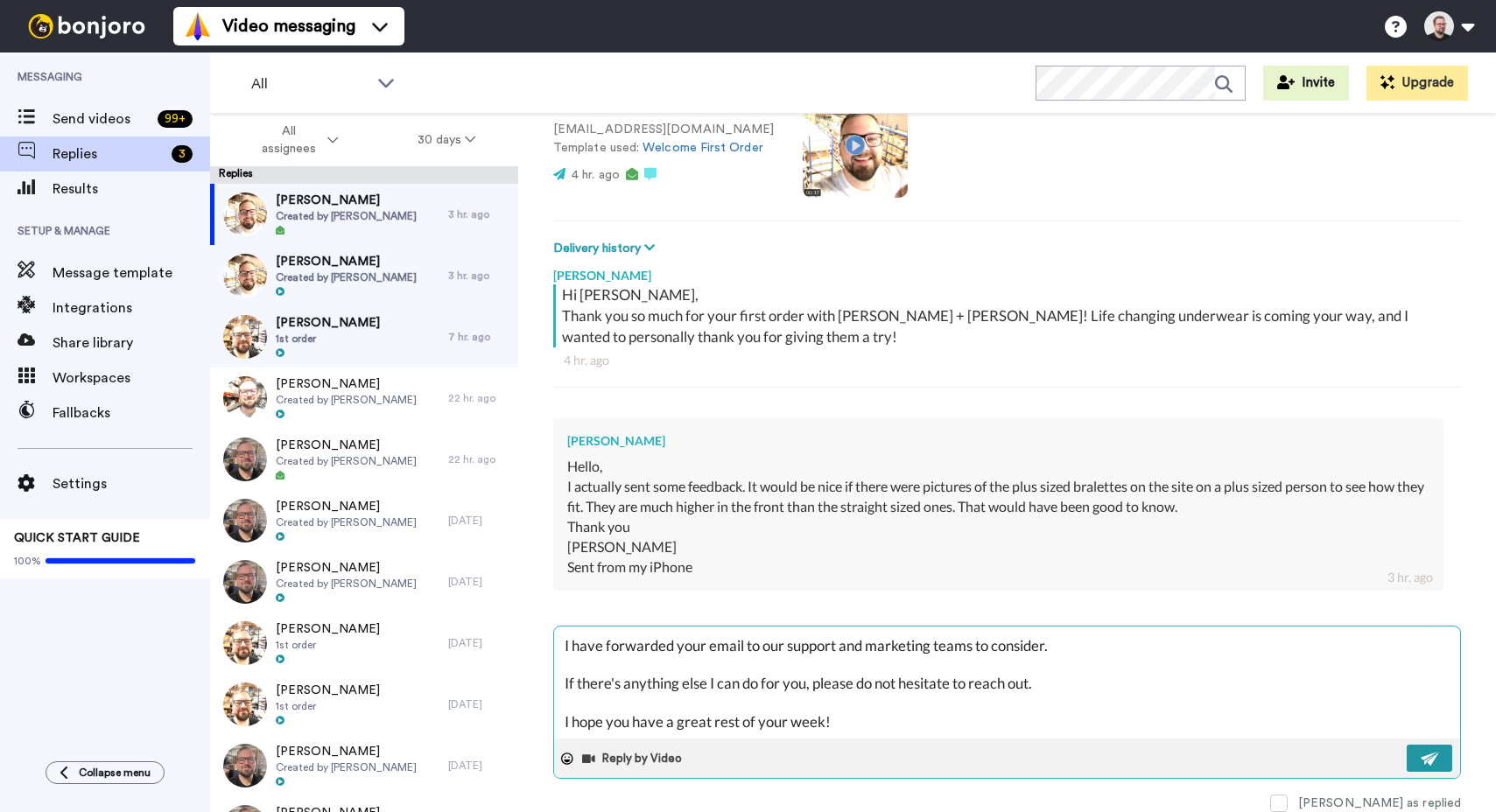
click at [1421, 760] on img at bounding box center [1431, 759] width 19 height 14
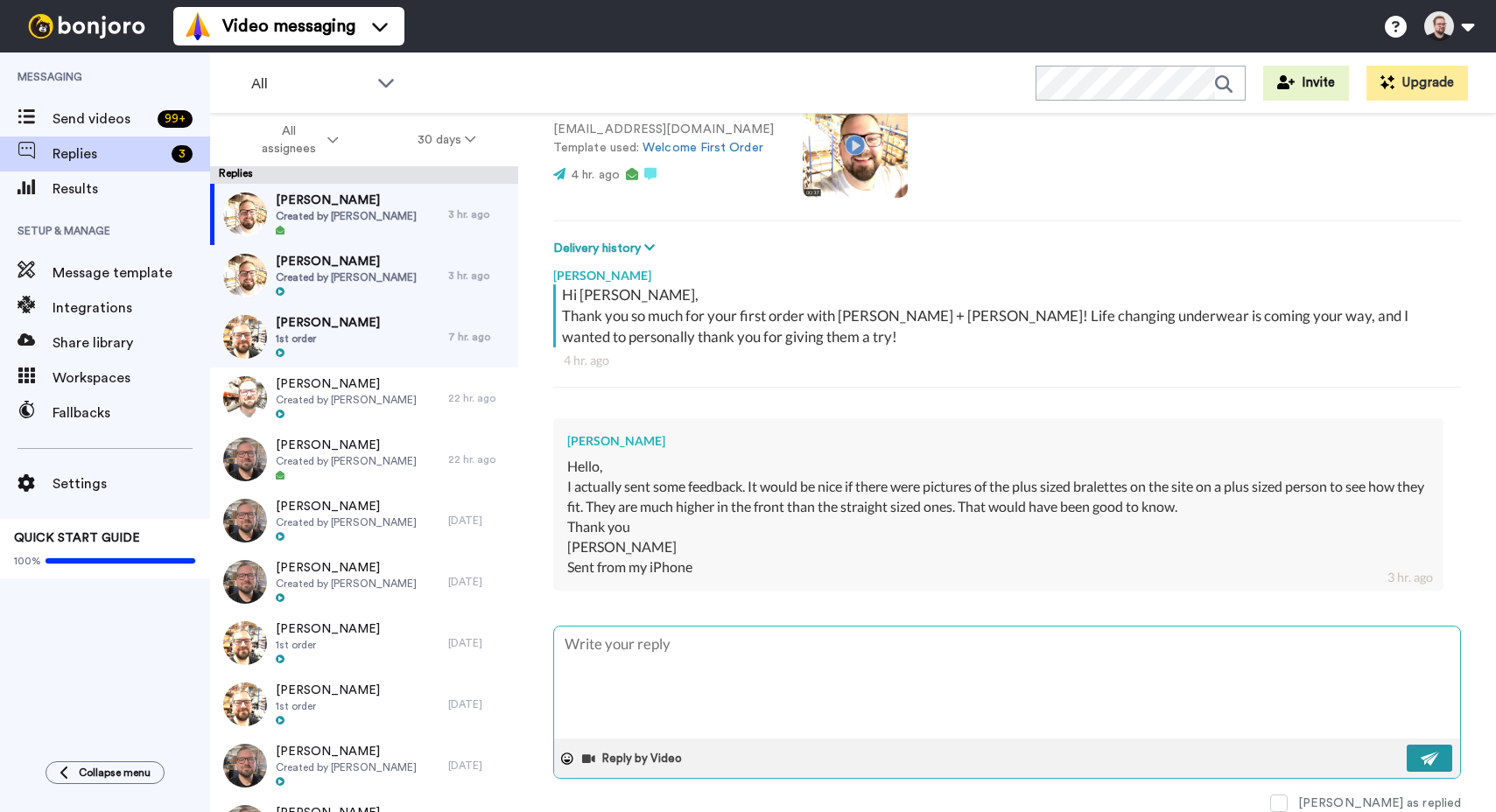
scroll to position [0, 0]
